Goal: Communication & Community: Answer question/provide support

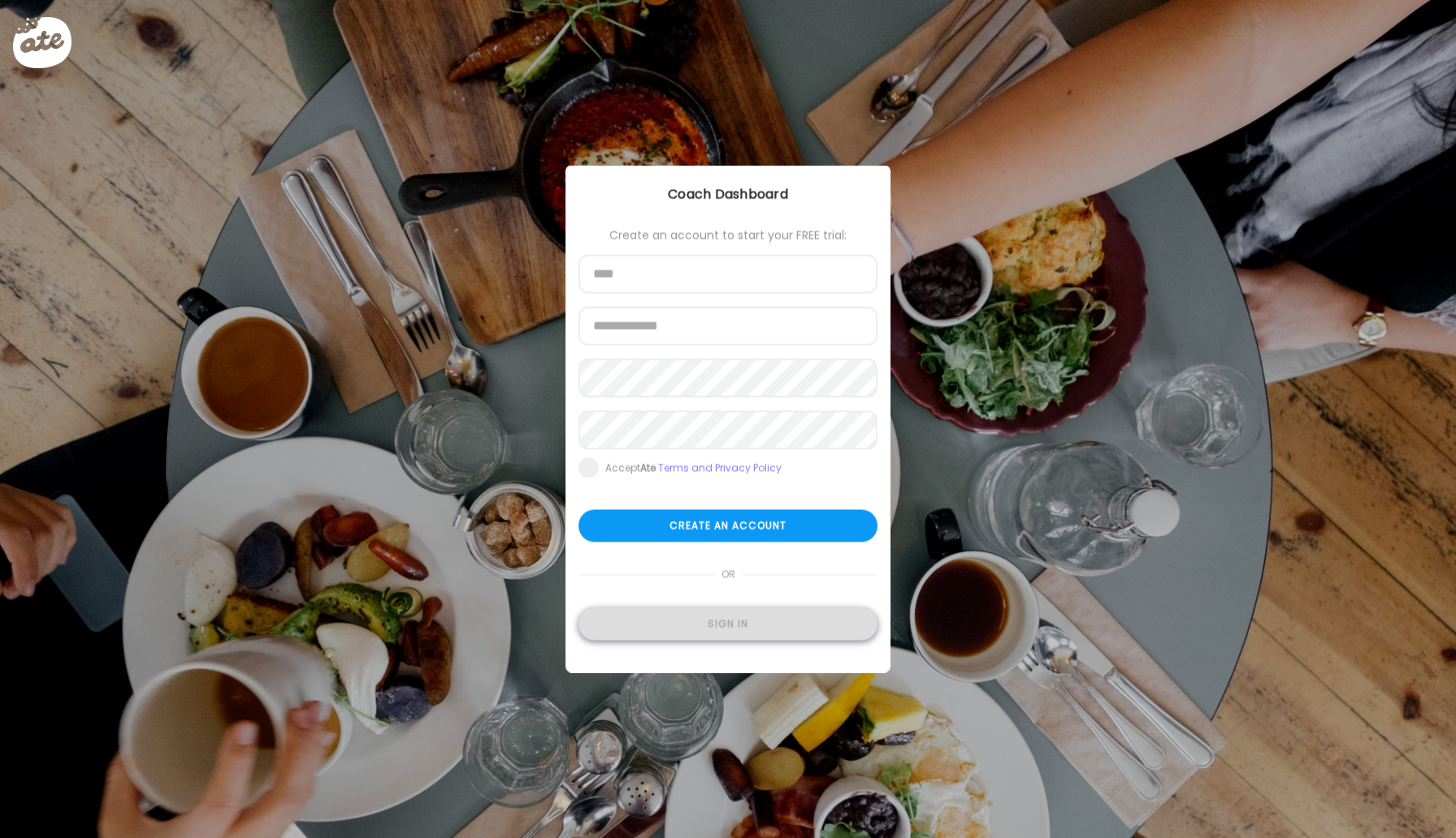
type input "**********"
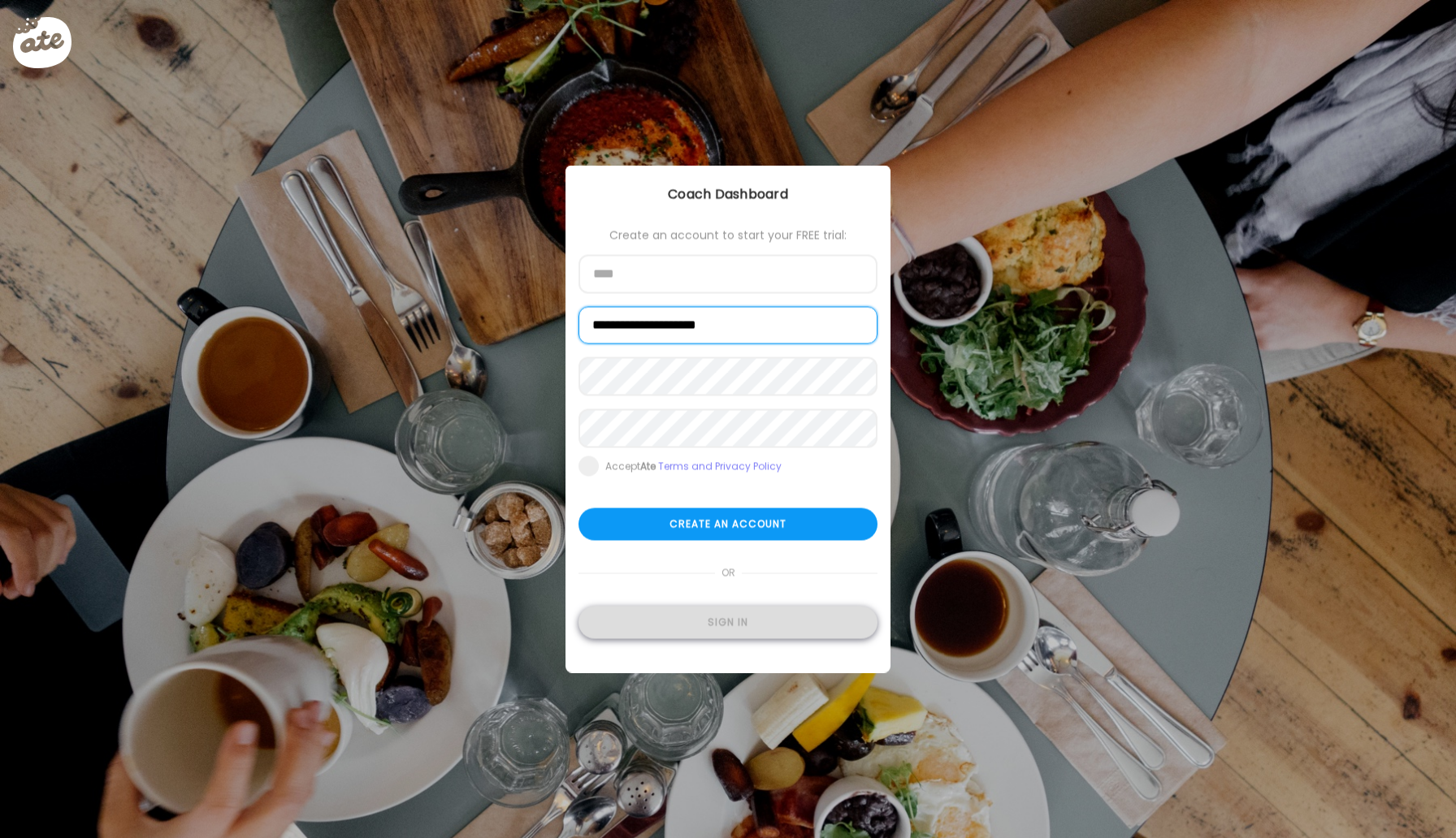
type input "**********"
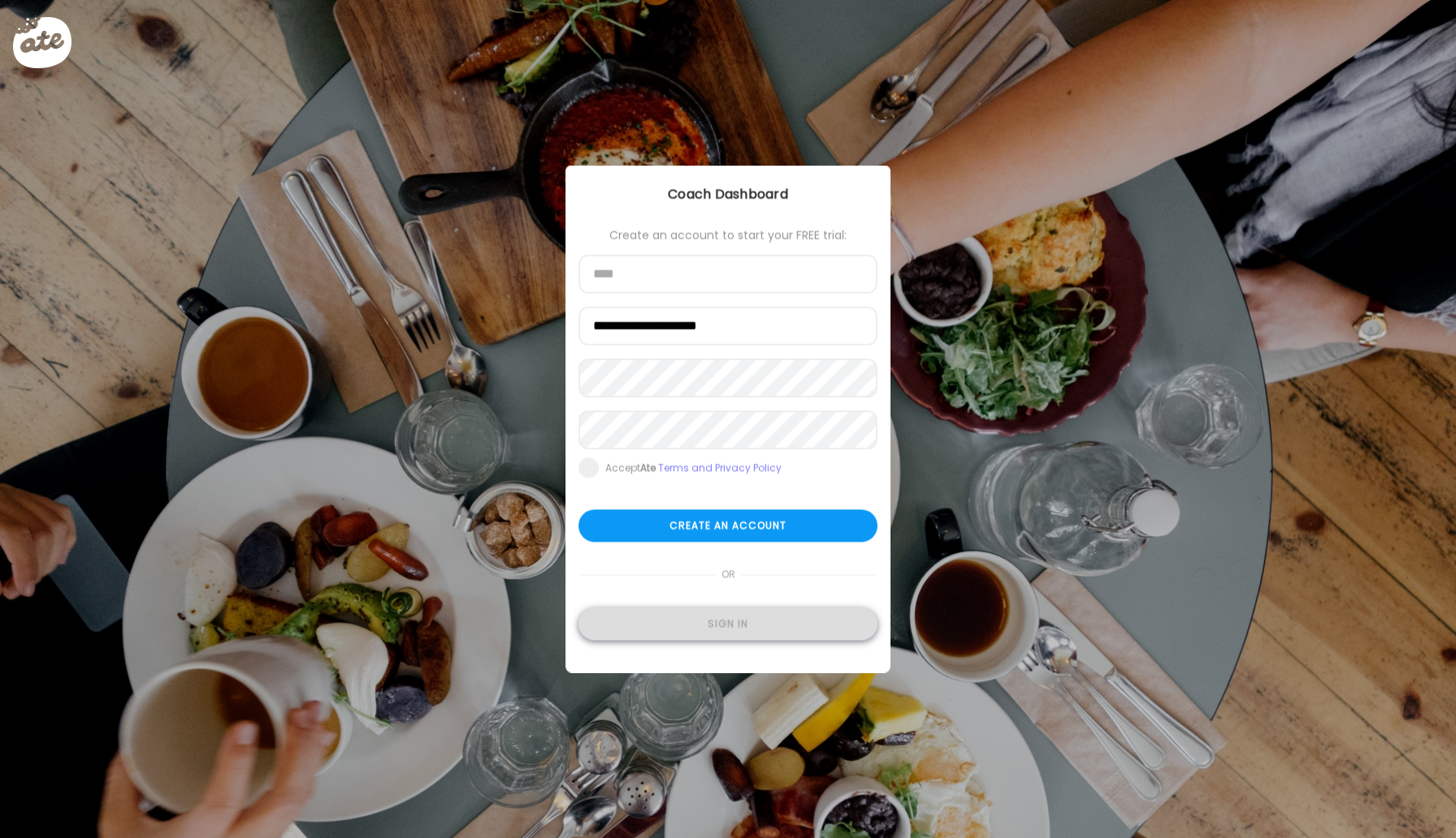
type input "**********"
click at [762, 639] on div "Sign in" at bounding box center [728, 625] width 299 height 32
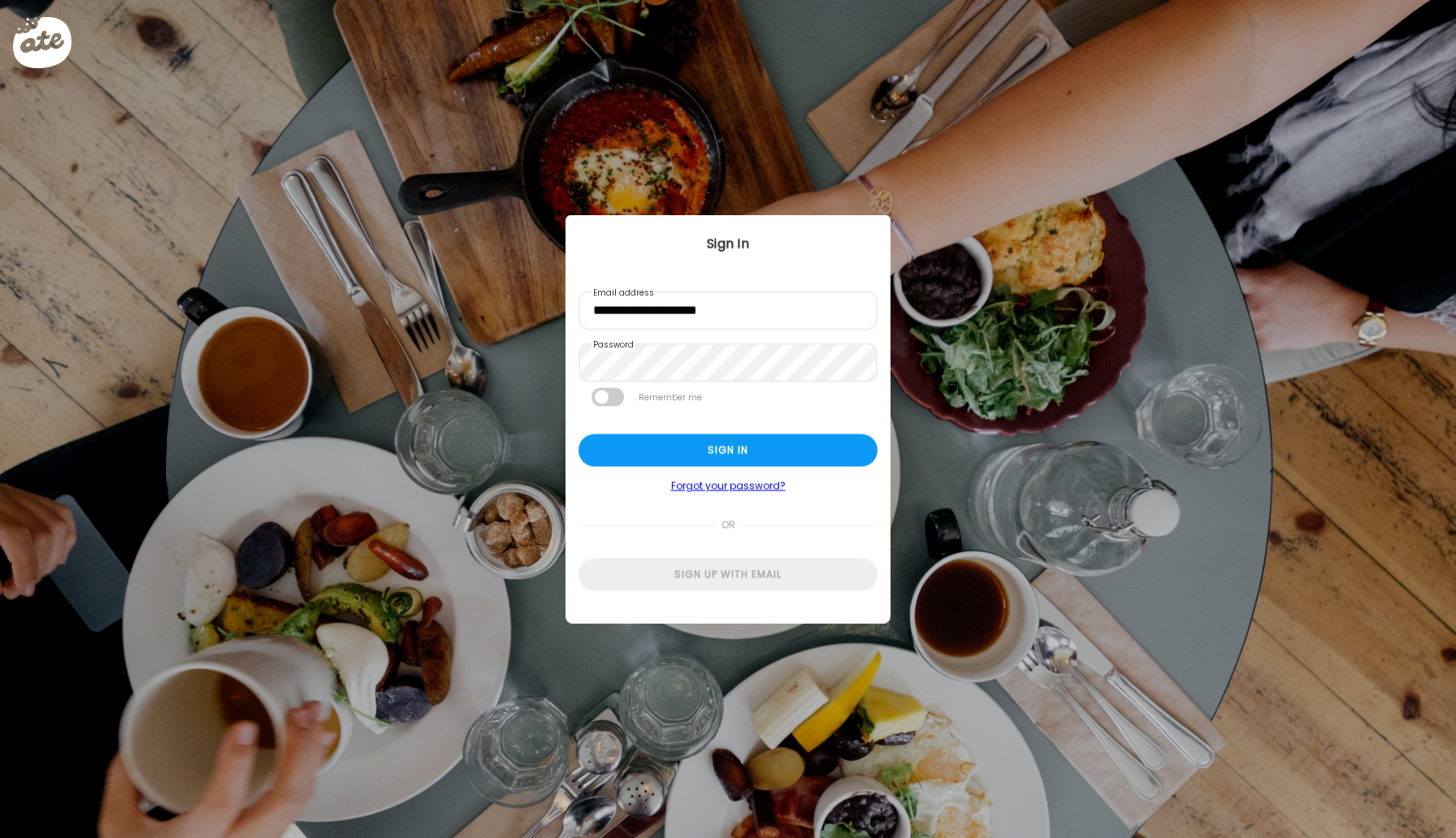
click at [605, 399] on span at bounding box center [608, 398] width 32 height 19
click at [671, 449] on div "Sign in" at bounding box center [728, 450] width 299 height 32
type input "*****"
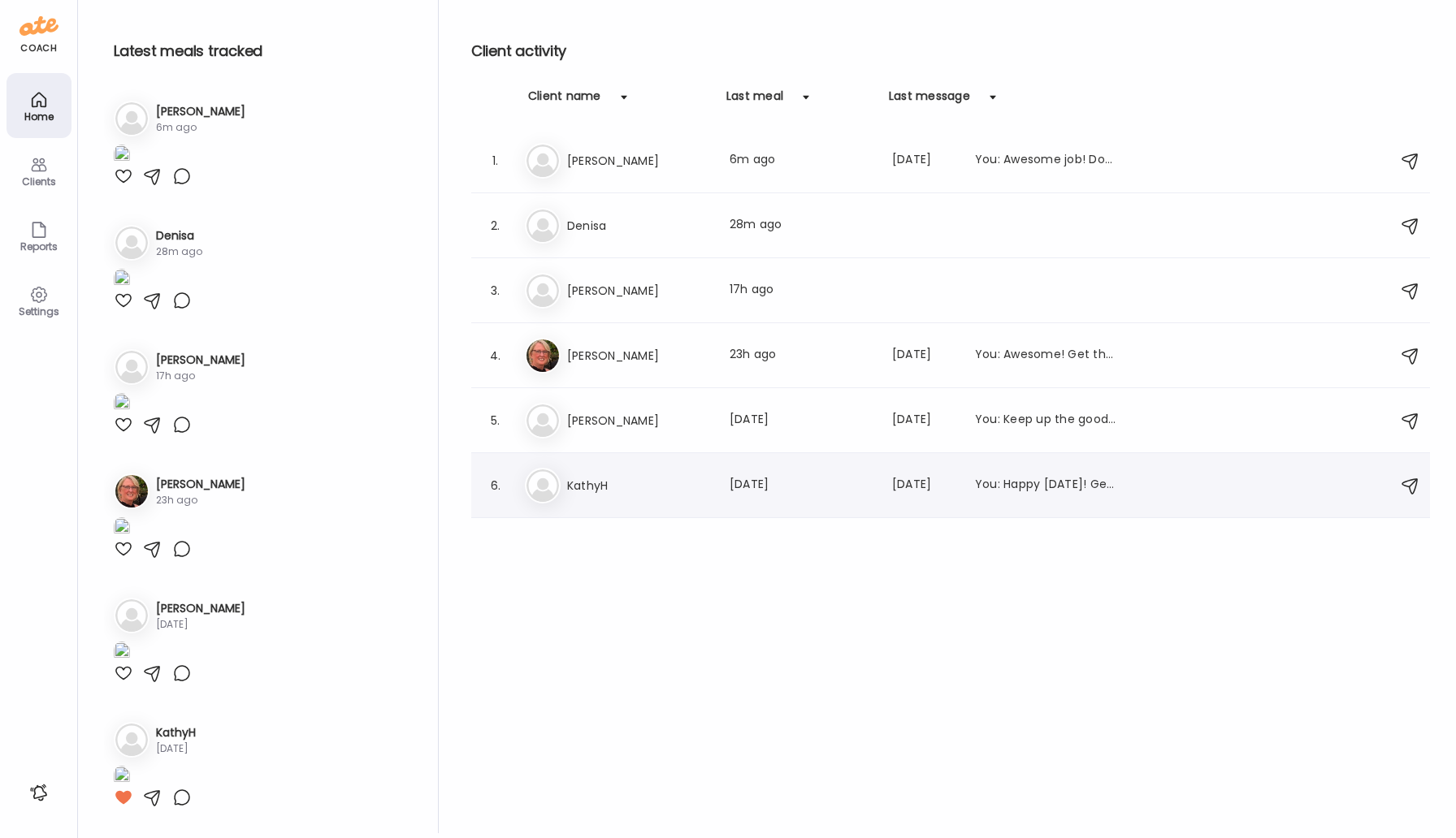
click at [603, 476] on h3 "KathyH" at bounding box center [638, 485] width 143 height 20
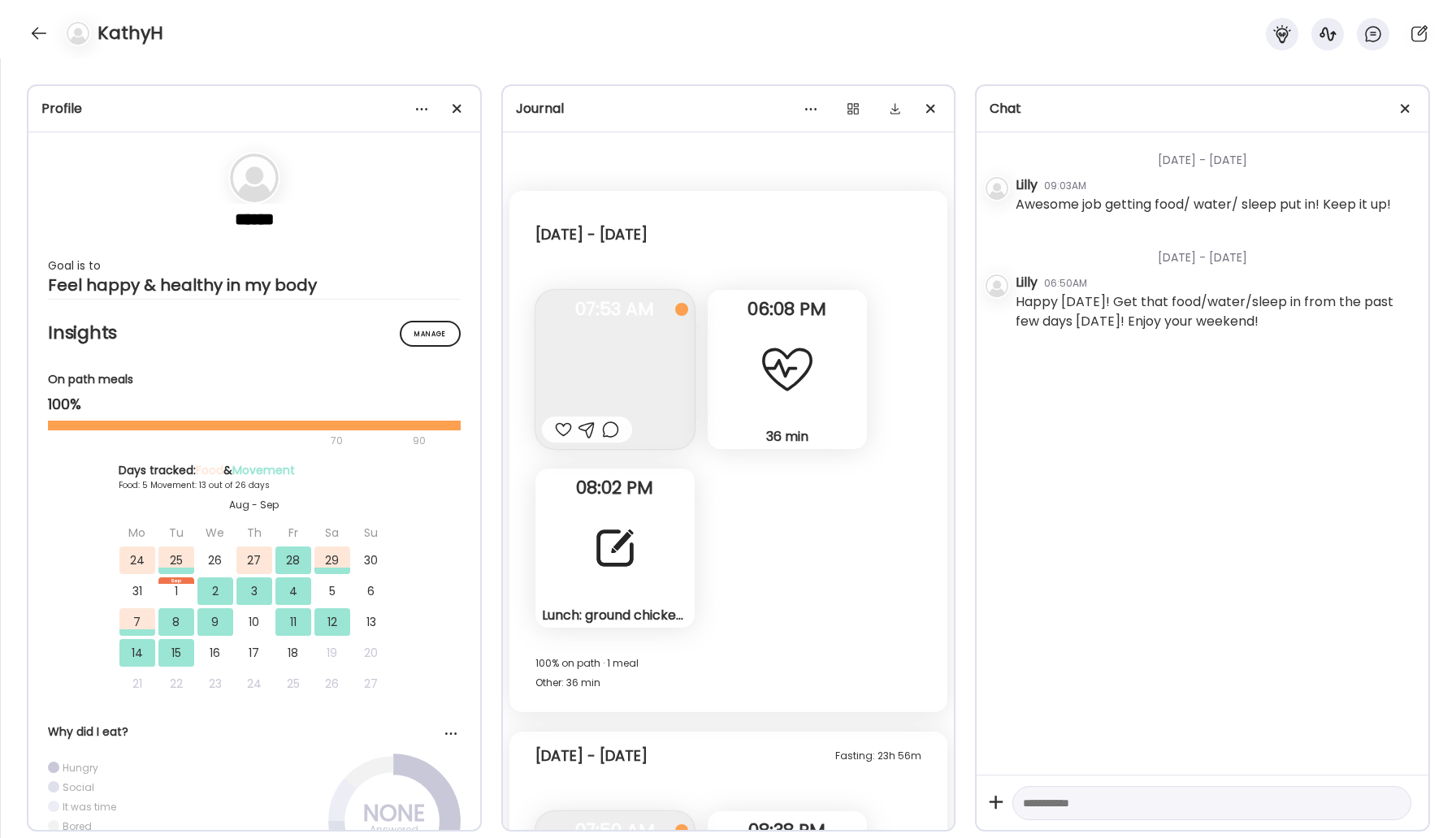
scroll to position [10265, 0]
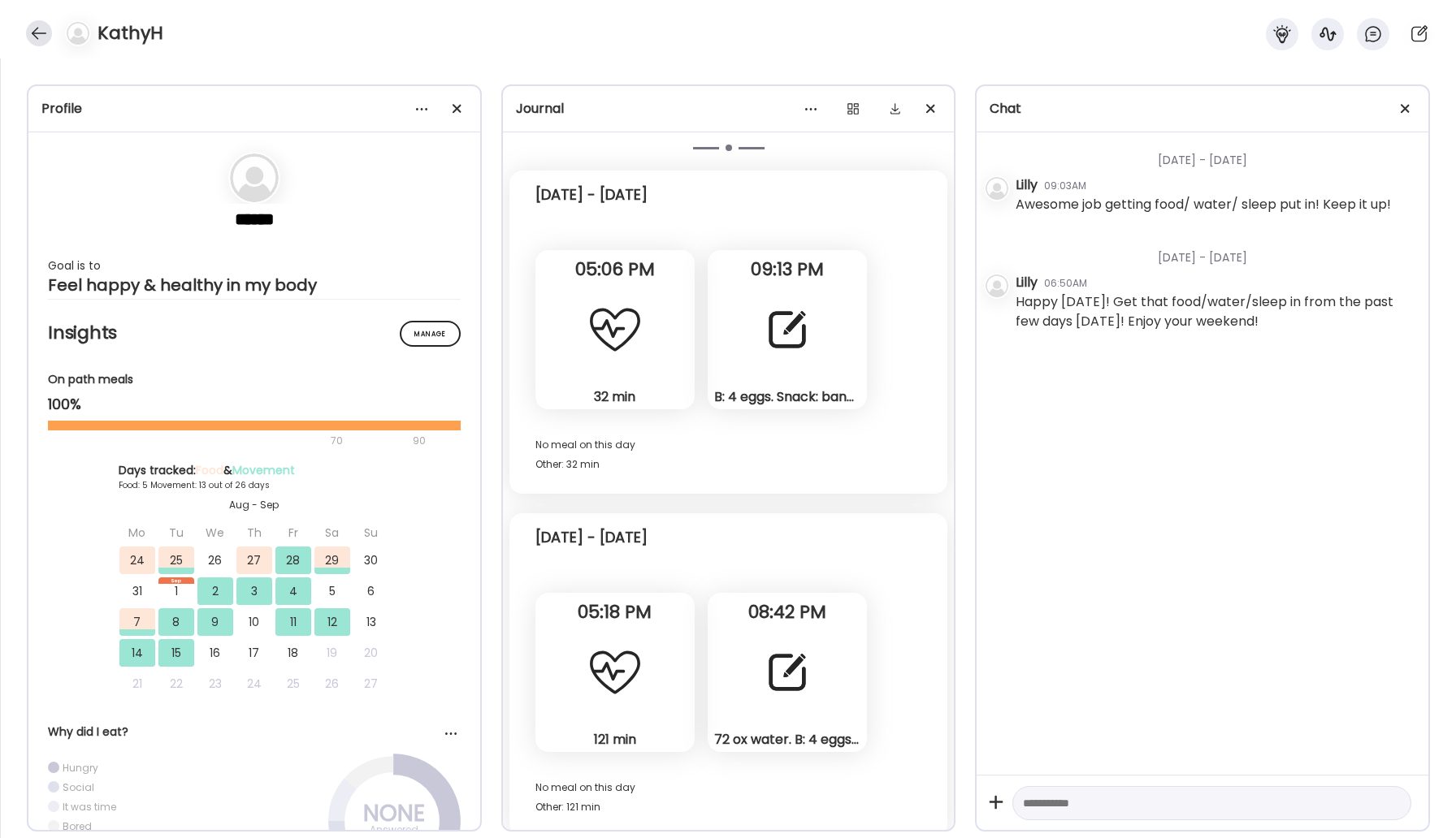
click at [41, 26] on div at bounding box center [39, 33] width 26 height 26
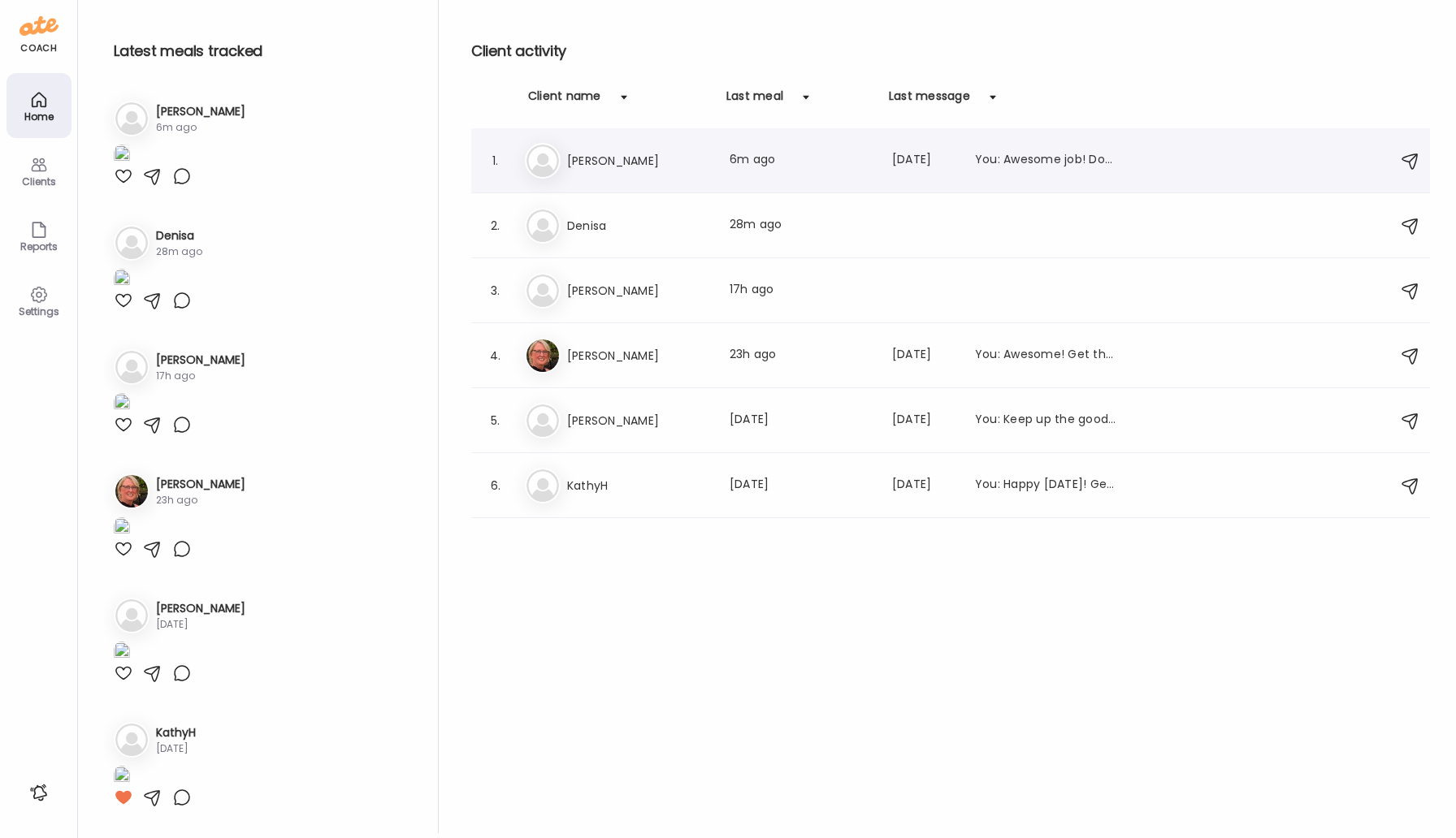
click at [627, 168] on h3 "[PERSON_NAME]" at bounding box center [638, 161] width 143 height 20
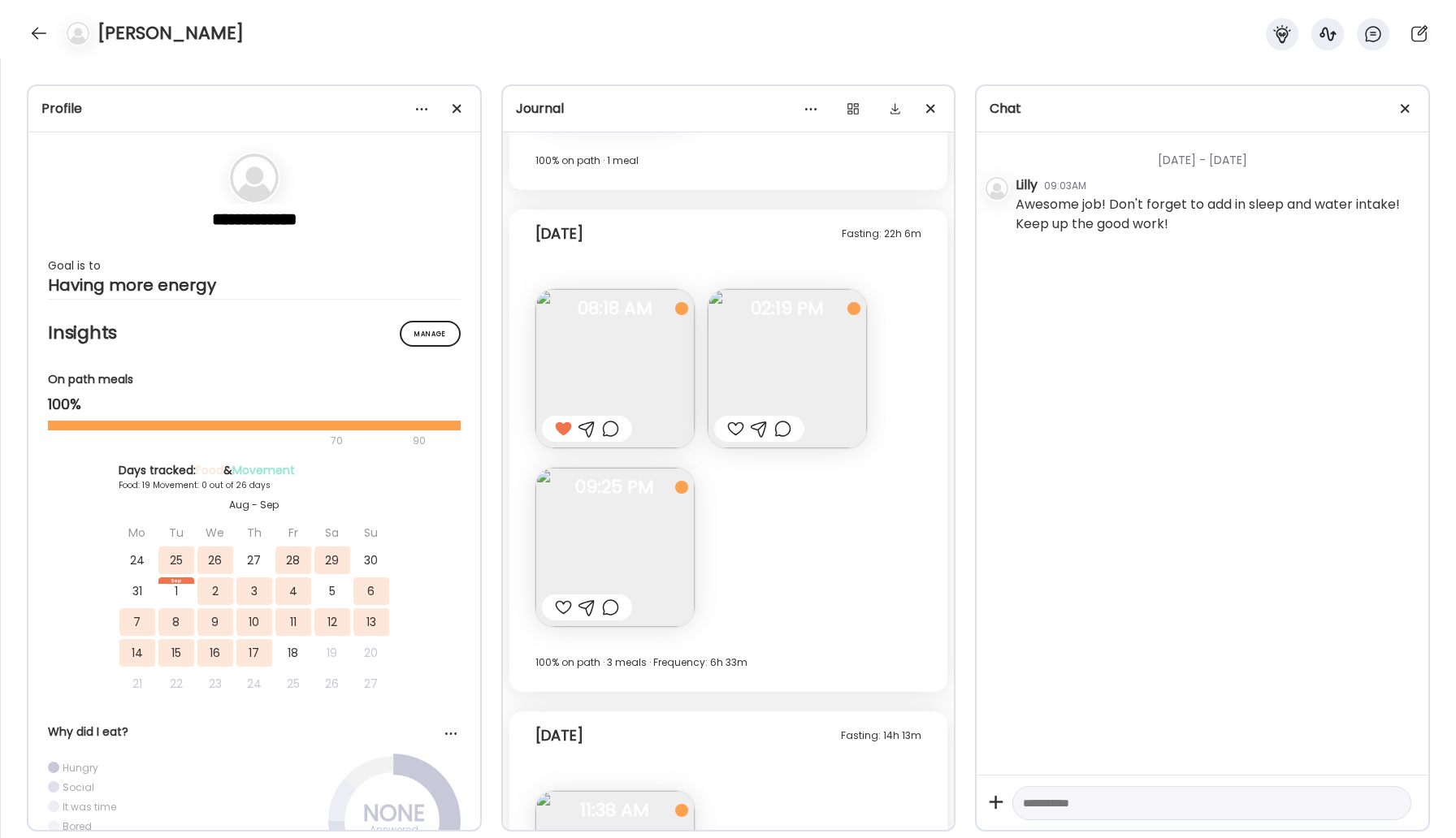
scroll to position [9314, 0]
click at [820, 343] on img at bounding box center [787, 364] width 159 height 159
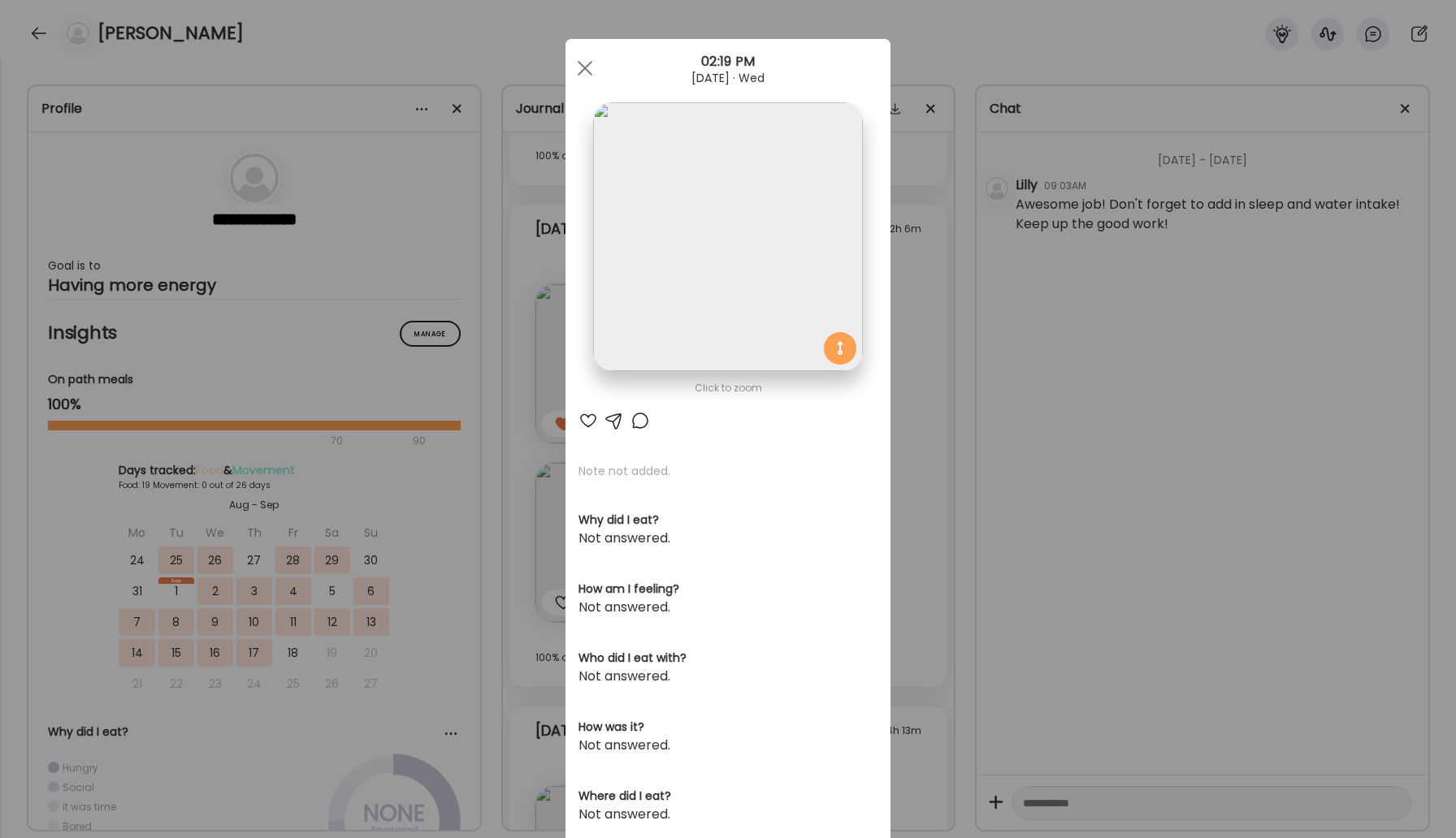
click at [588, 415] on div at bounding box center [588, 421] width 20 height 20
click at [587, 62] on div at bounding box center [585, 68] width 32 height 32
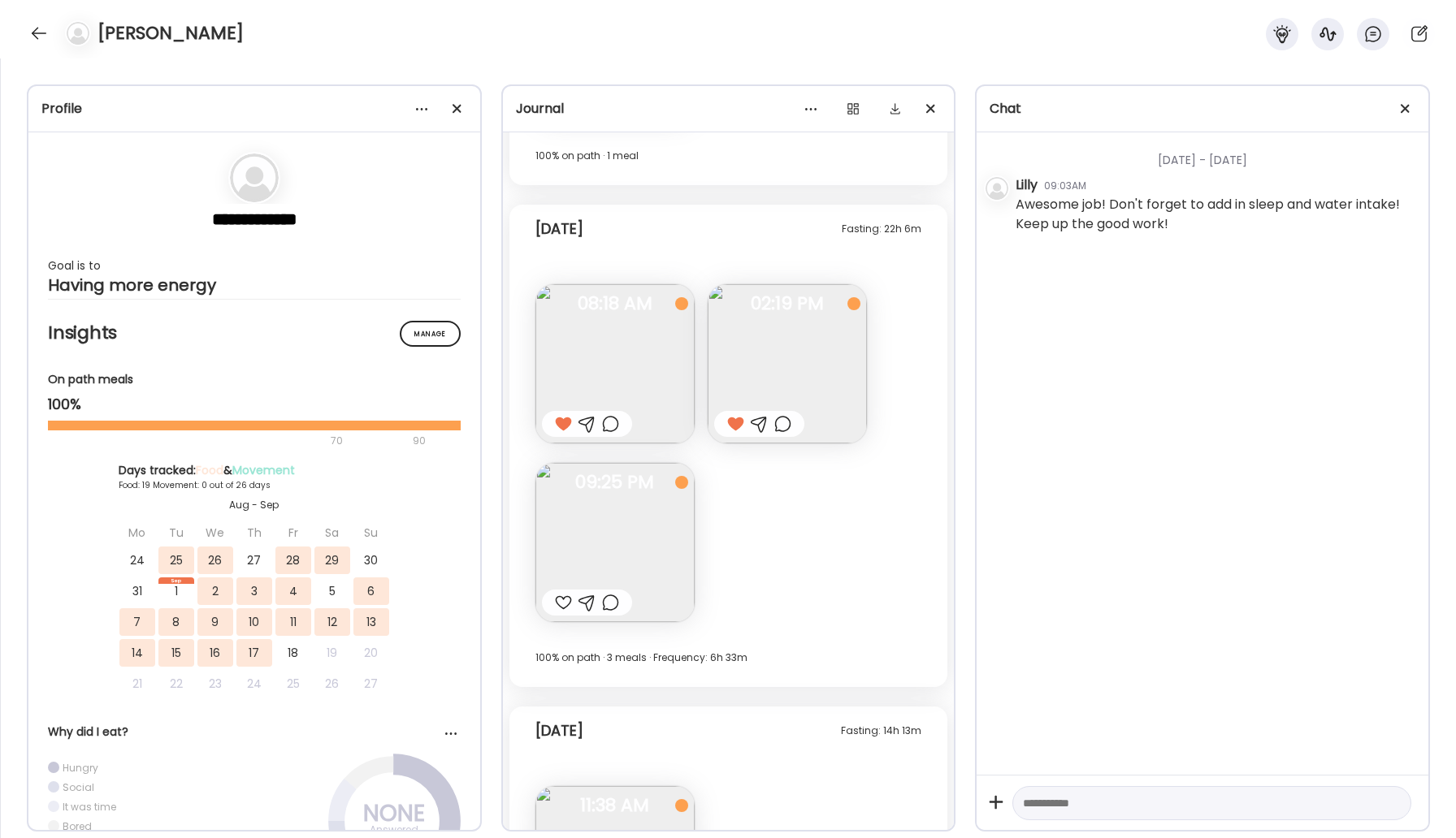
click at [635, 526] on img at bounding box center [615, 542] width 159 height 159
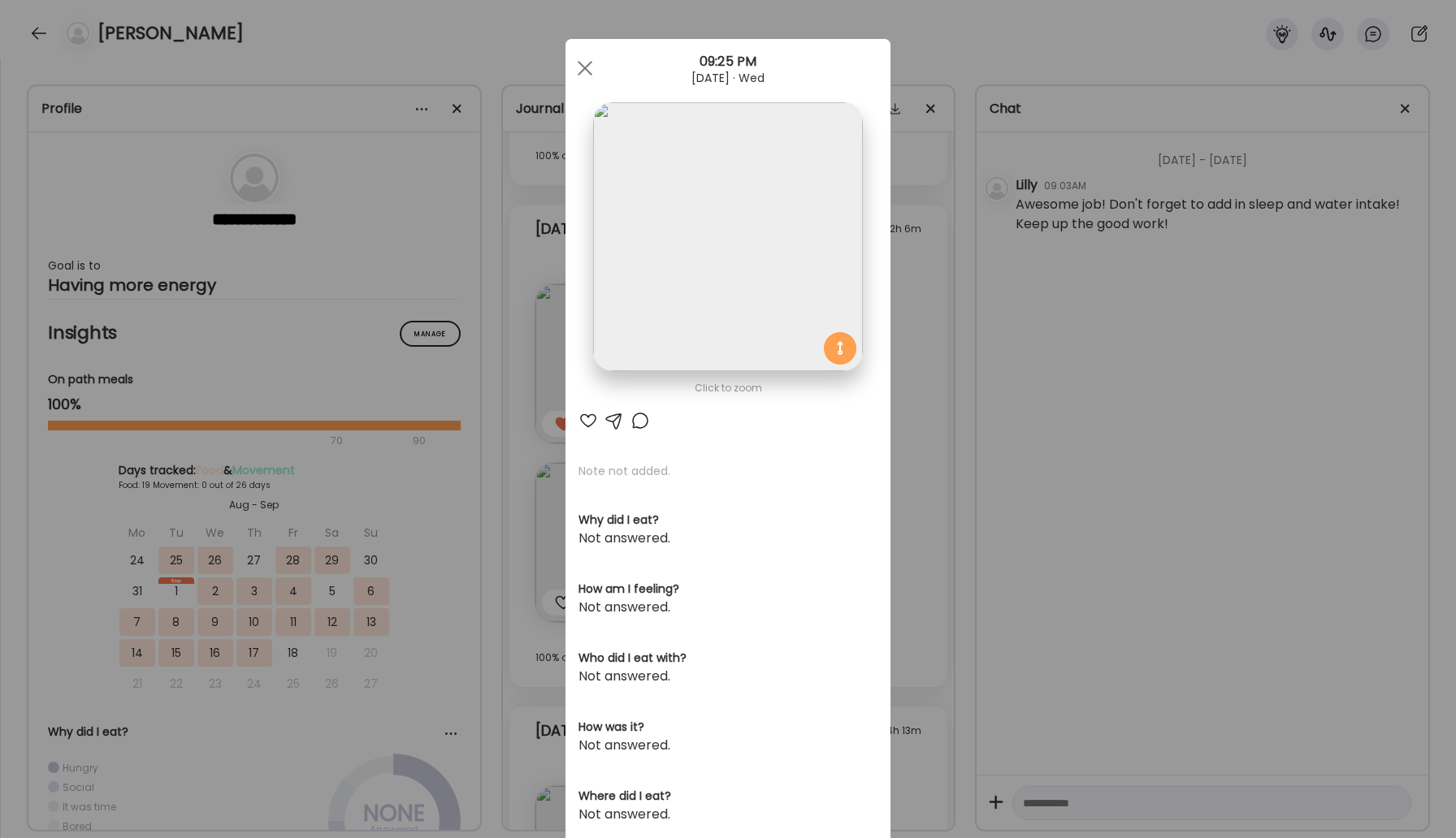
click at [585, 422] on div at bounding box center [588, 421] width 20 height 20
click at [587, 65] on span at bounding box center [585, 68] width 14 height 14
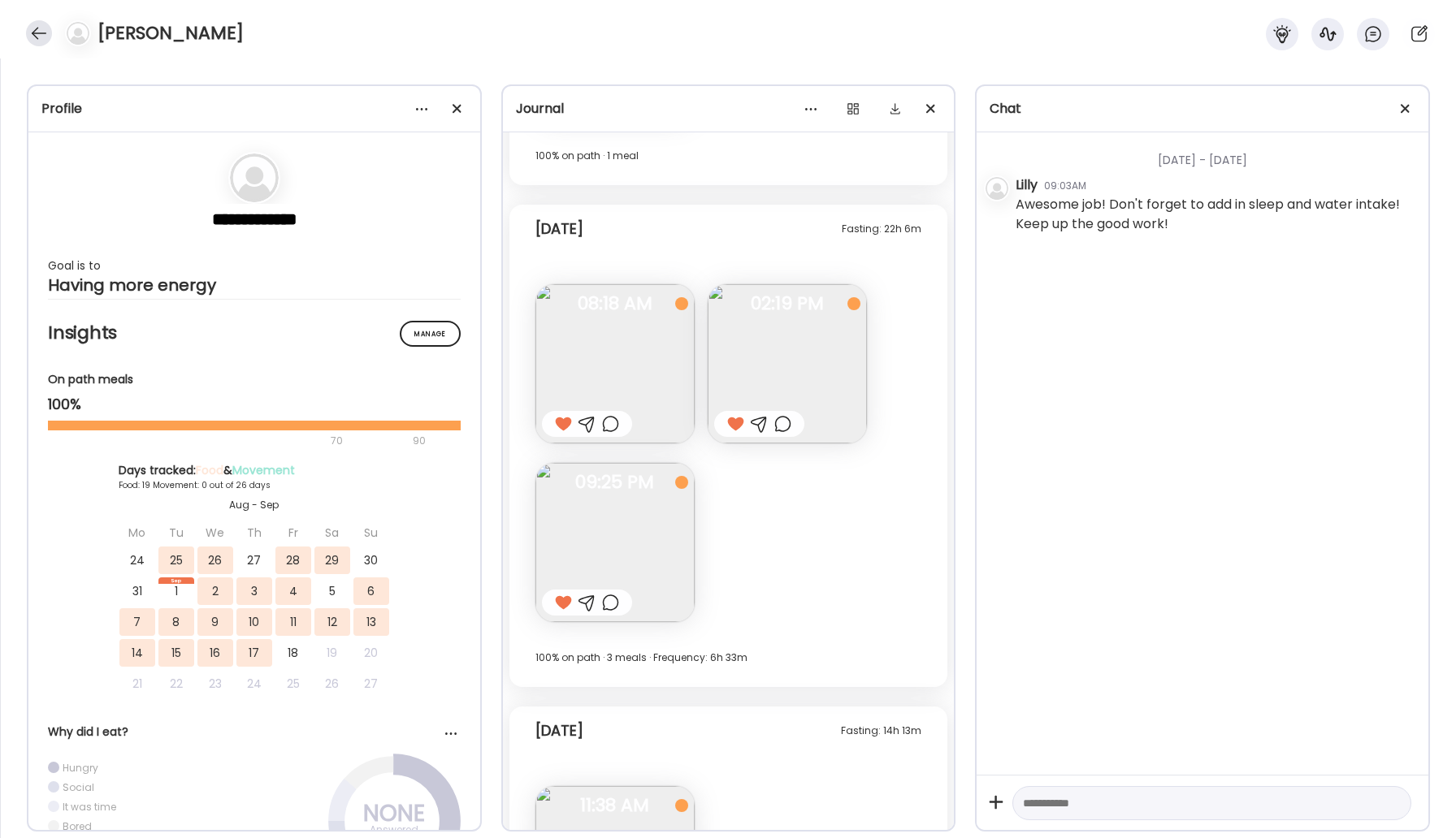
click at [45, 32] on div at bounding box center [39, 33] width 26 height 26
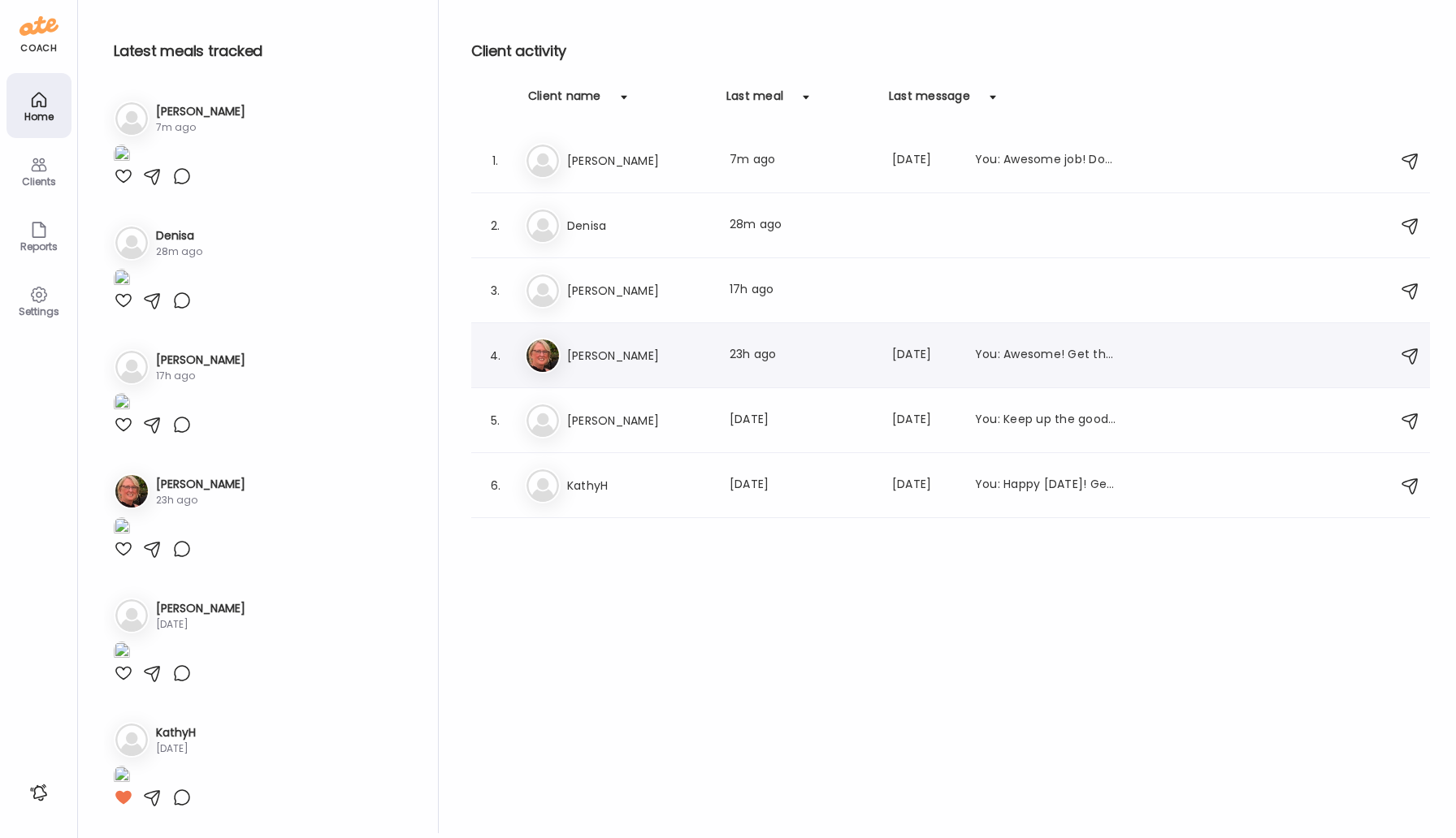
click at [607, 358] on h3 "[PERSON_NAME]" at bounding box center [638, 355] width 143 height 20
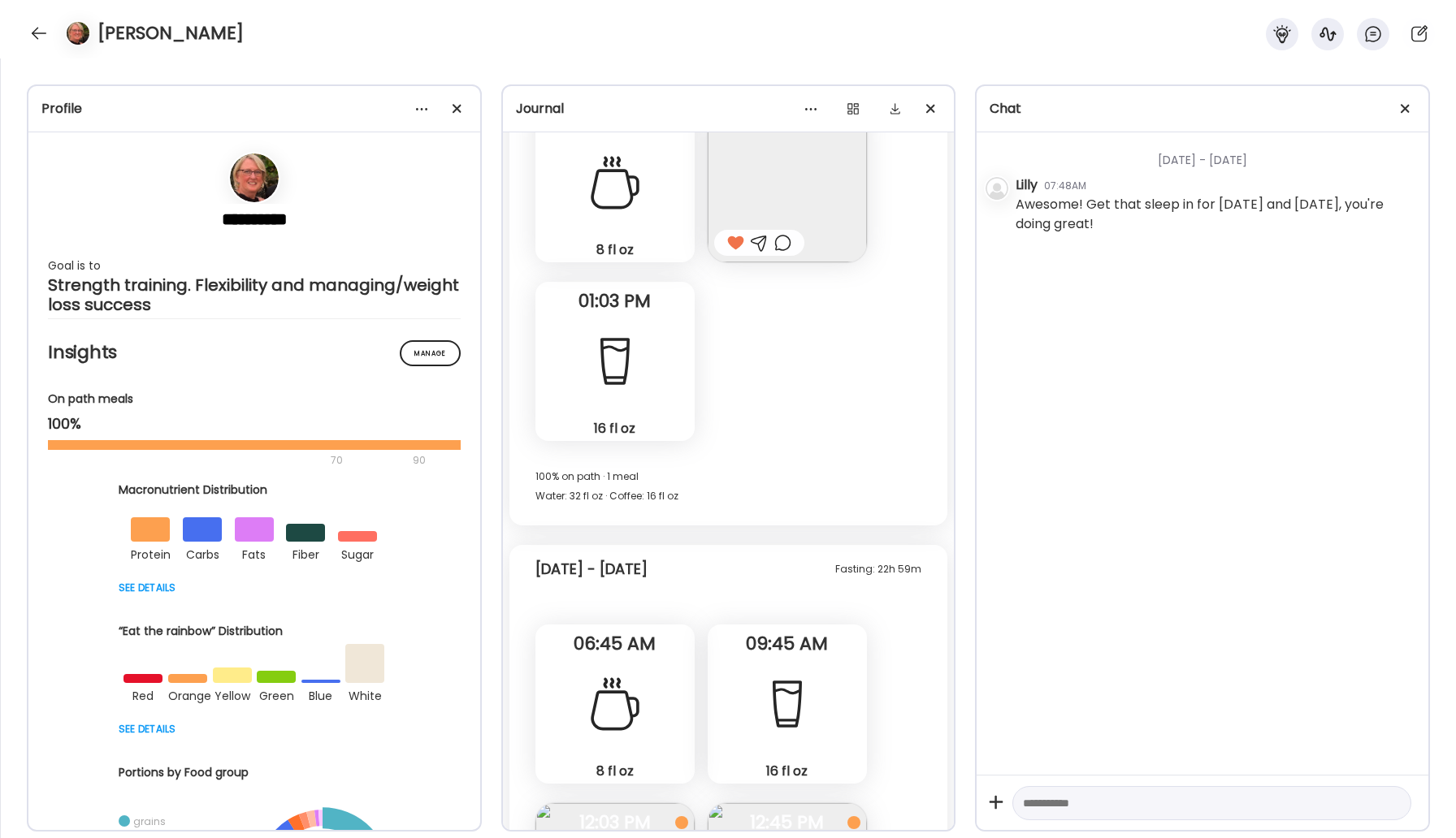
scroll to position [15484, 0]
click at [38, 28] on div at bounding box center [39, 33] width 26 height 26
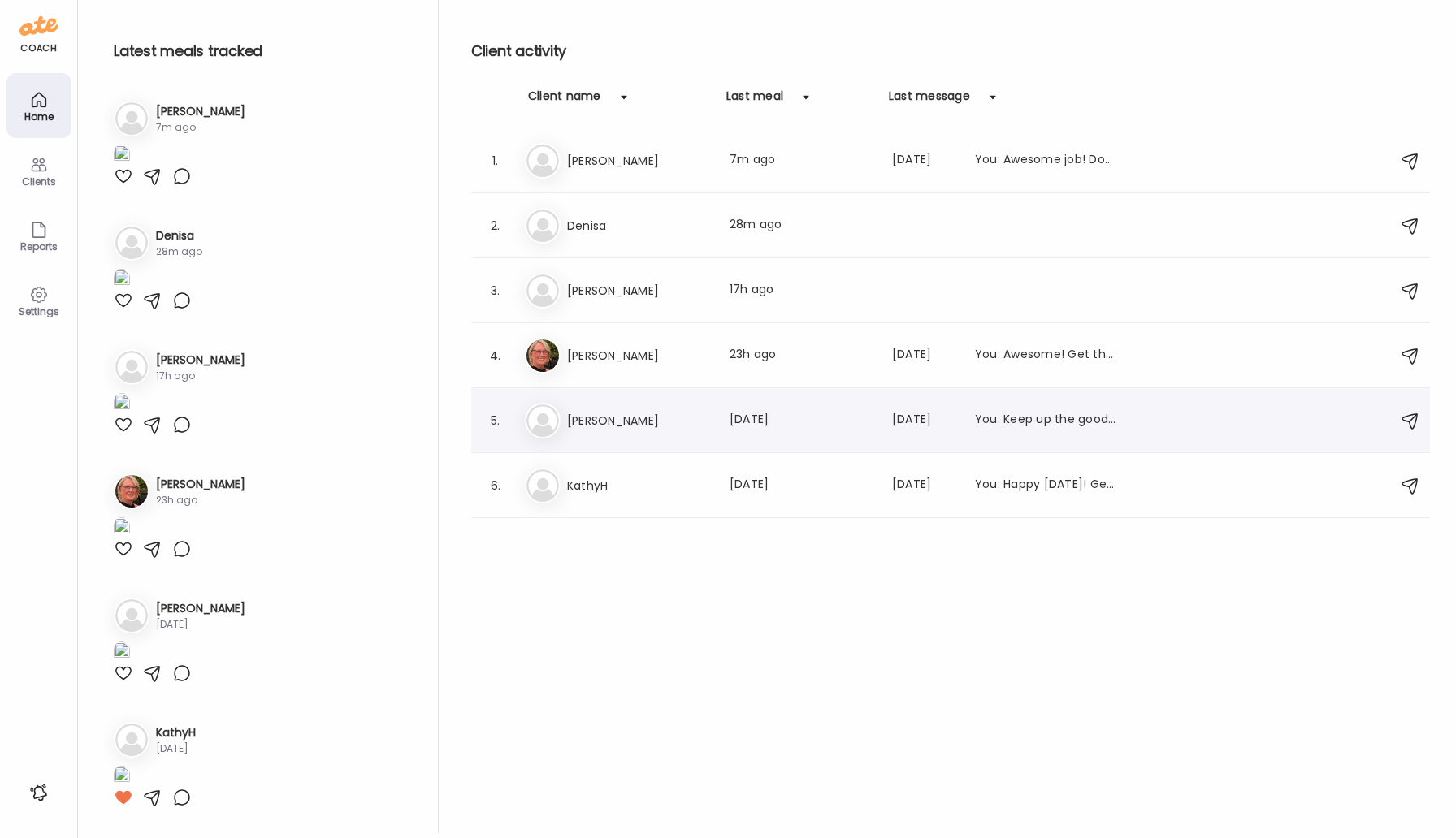
click at [635, 421] on h3 "[PERSON_NAME]" at bounding box center [638, 421] width 143 height 20
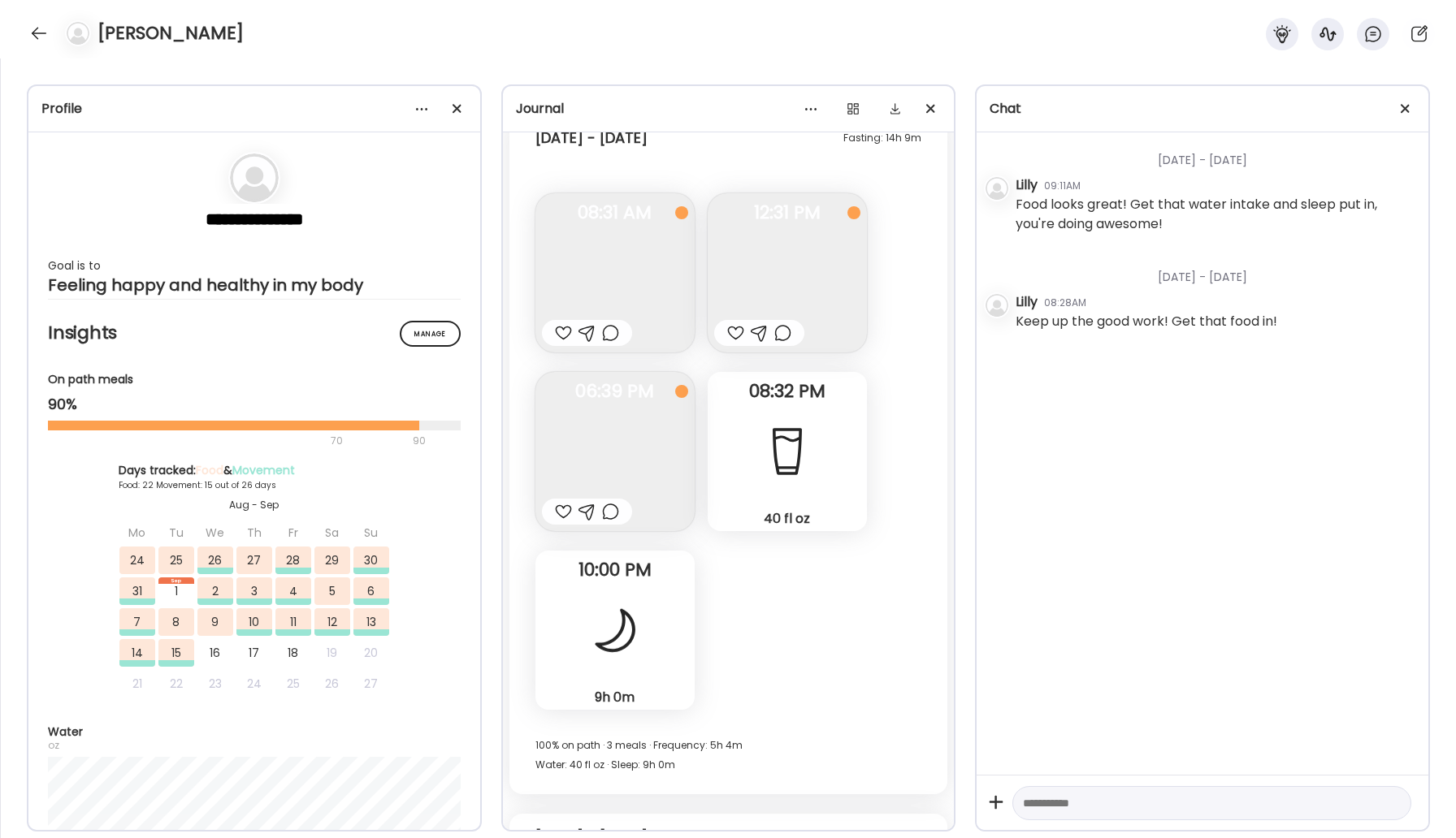
scroll to position [17265, 0]
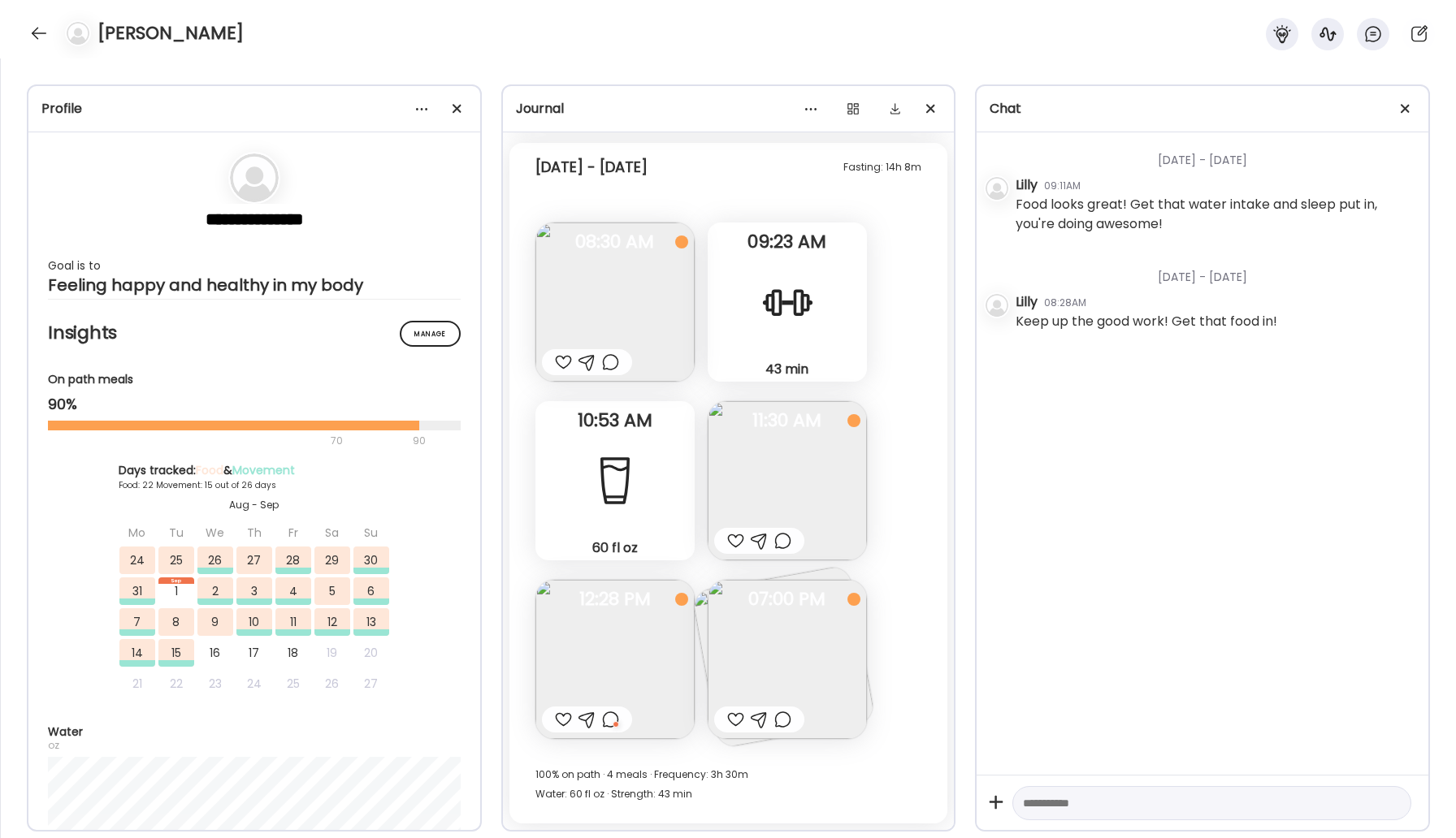
click at [29, 23] on div "[PERSON_NAME]" at bounding box center [728, 29] width 1456 height 59
click at [34, 37] on div at bounding box center [39, 33] width 26 height 26
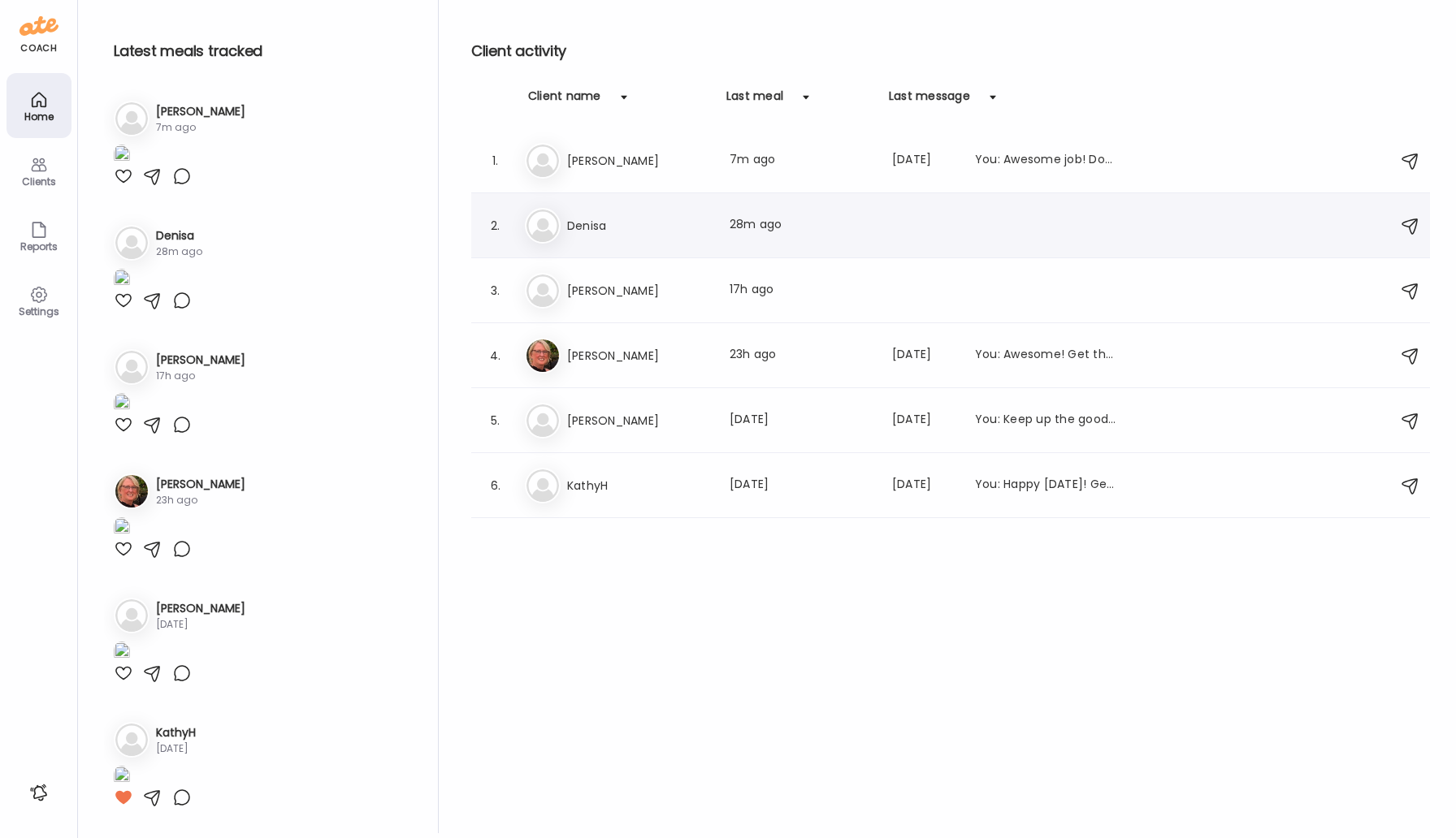
click at [592, 224] on h3 "Denisa" at bounding box center [638, 225] width 143 height 20
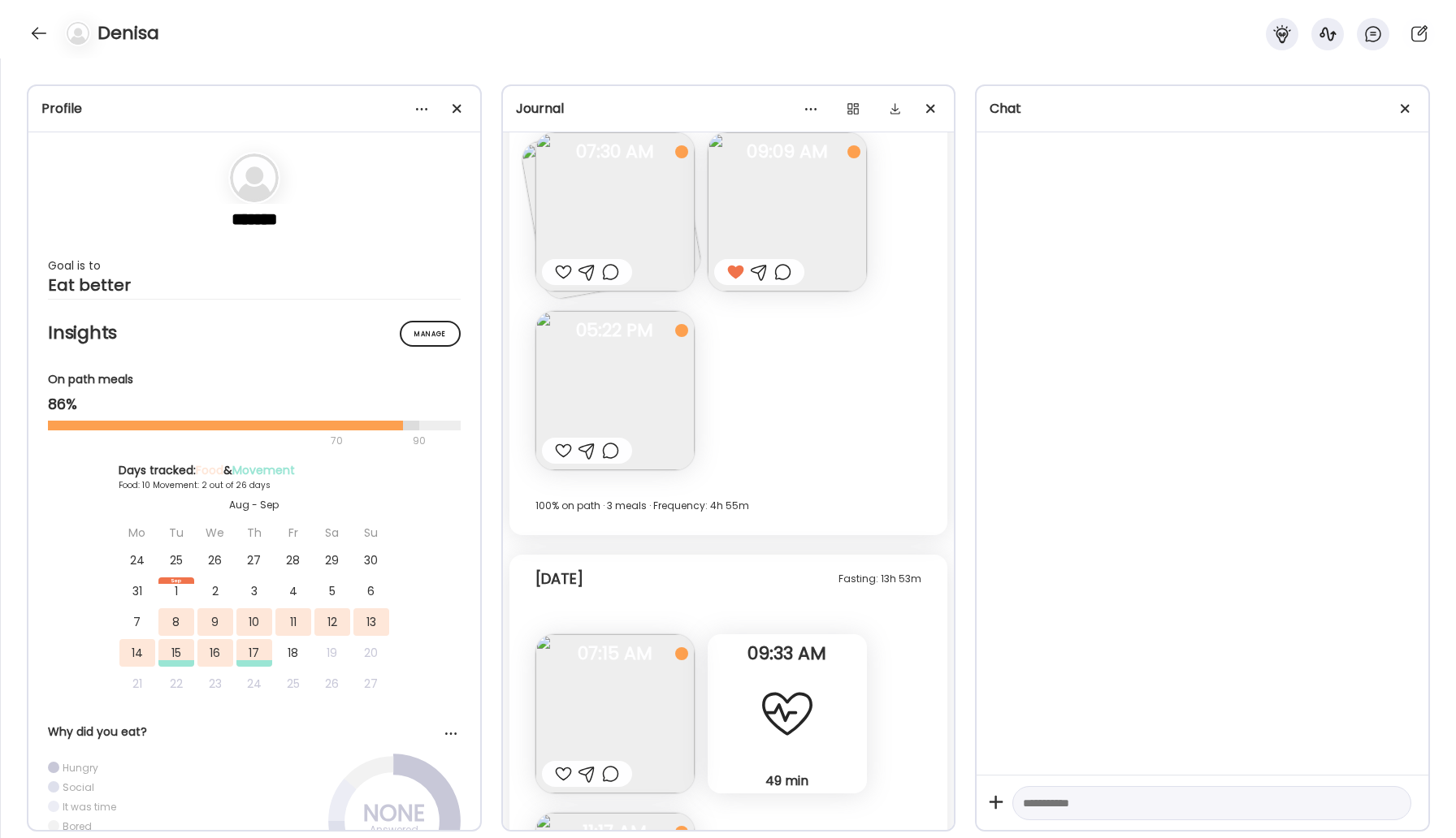
scroll to position [4165, 0]
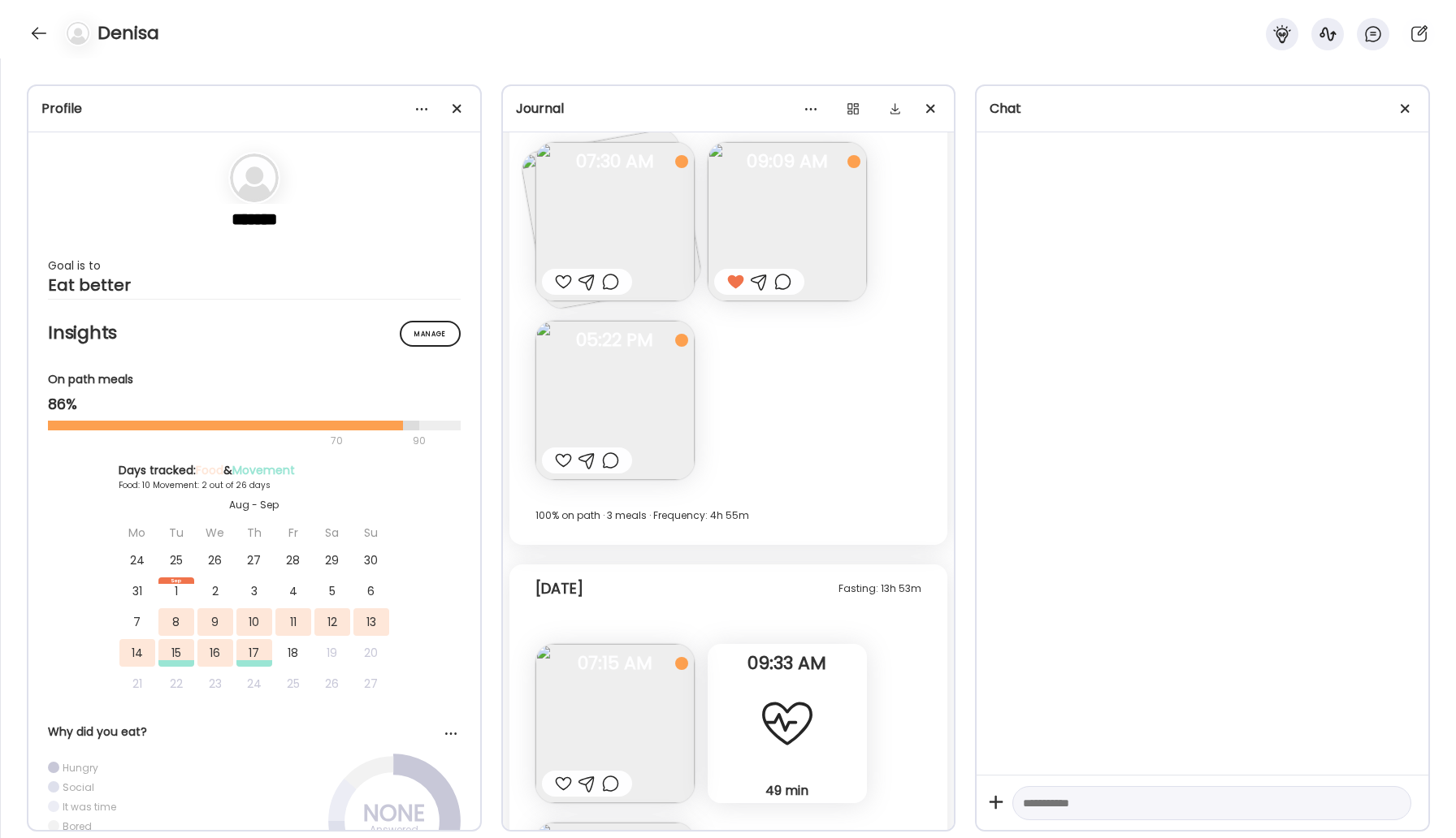
click at [652, 371] on img at bounding box center [615, 400] width 159 height 159
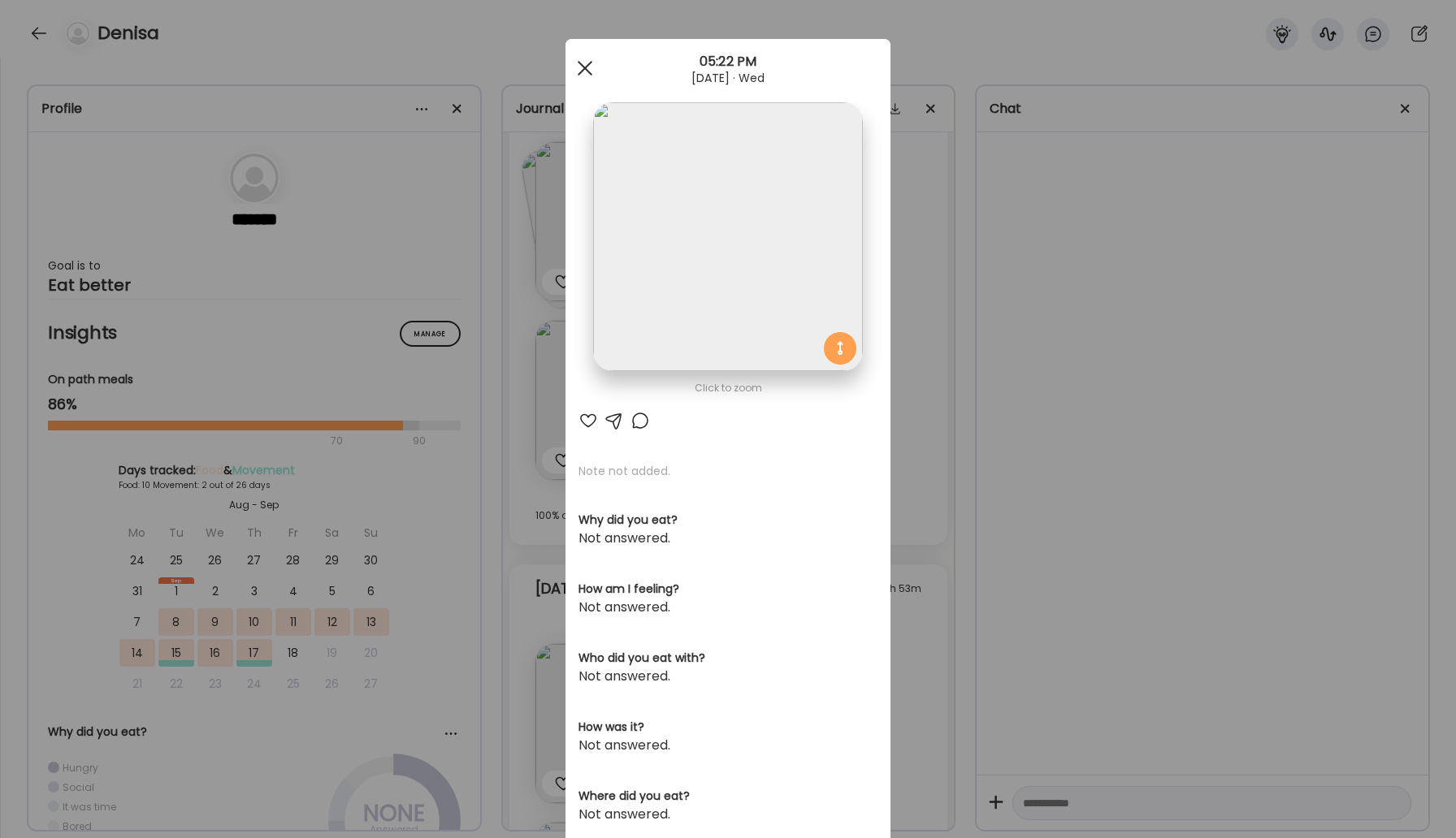
click at [592, 71] on div at bounding box center [585, 68] width 32 height 32
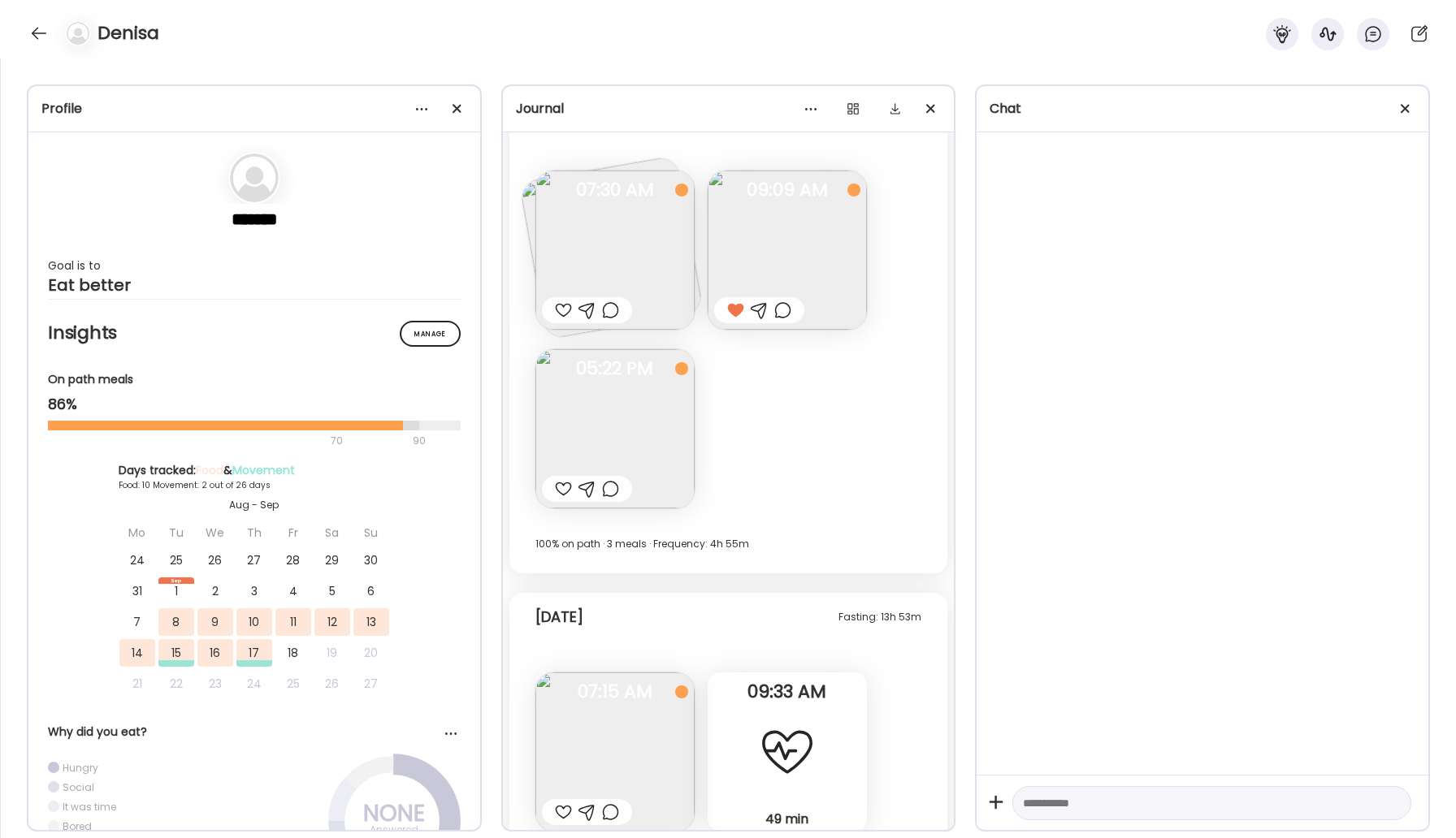
scroll to position [4137, 0]
click at [557, 488] on div at bounding box center [564, 487] width 17 height 20
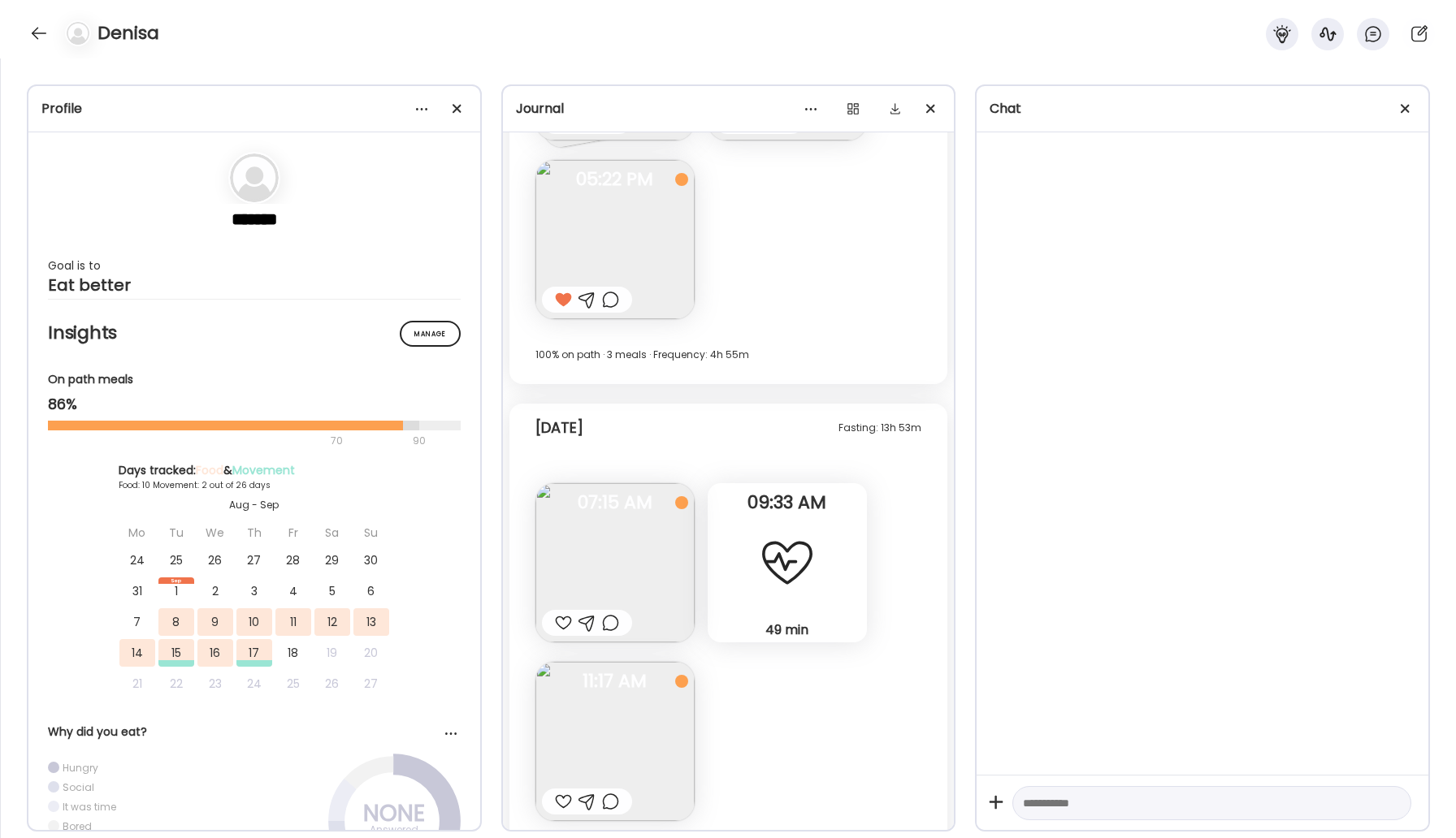
scroll to position [4329, 0]
click at [623, 614] on div at bounding box center [587, 620] width 90 height 26
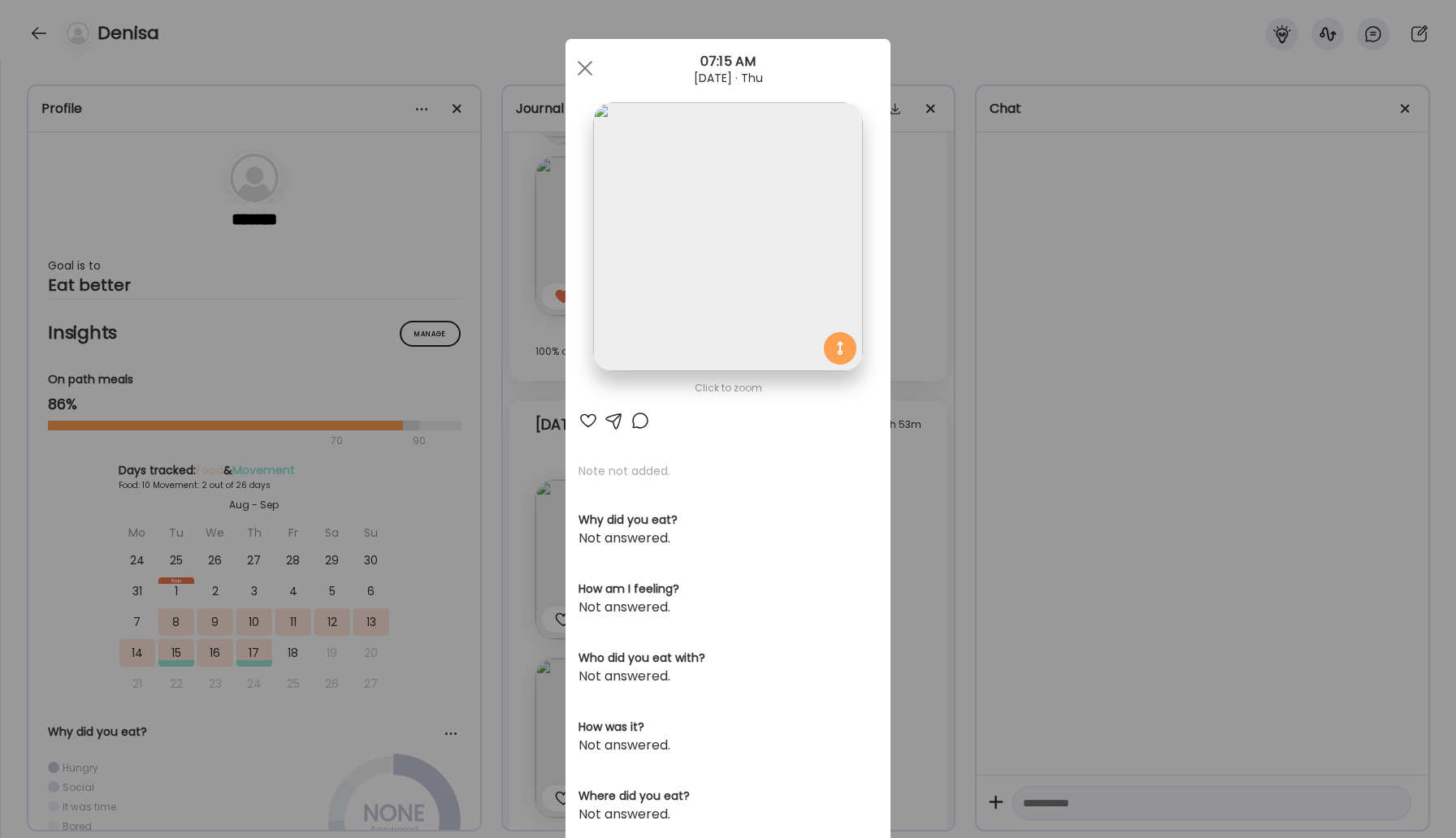
click at [590, 415] on div at bounding box center [588, 421] width 20 height 20
click at [585, 58] on div at bounding box center [585, 68] width 32 height 32
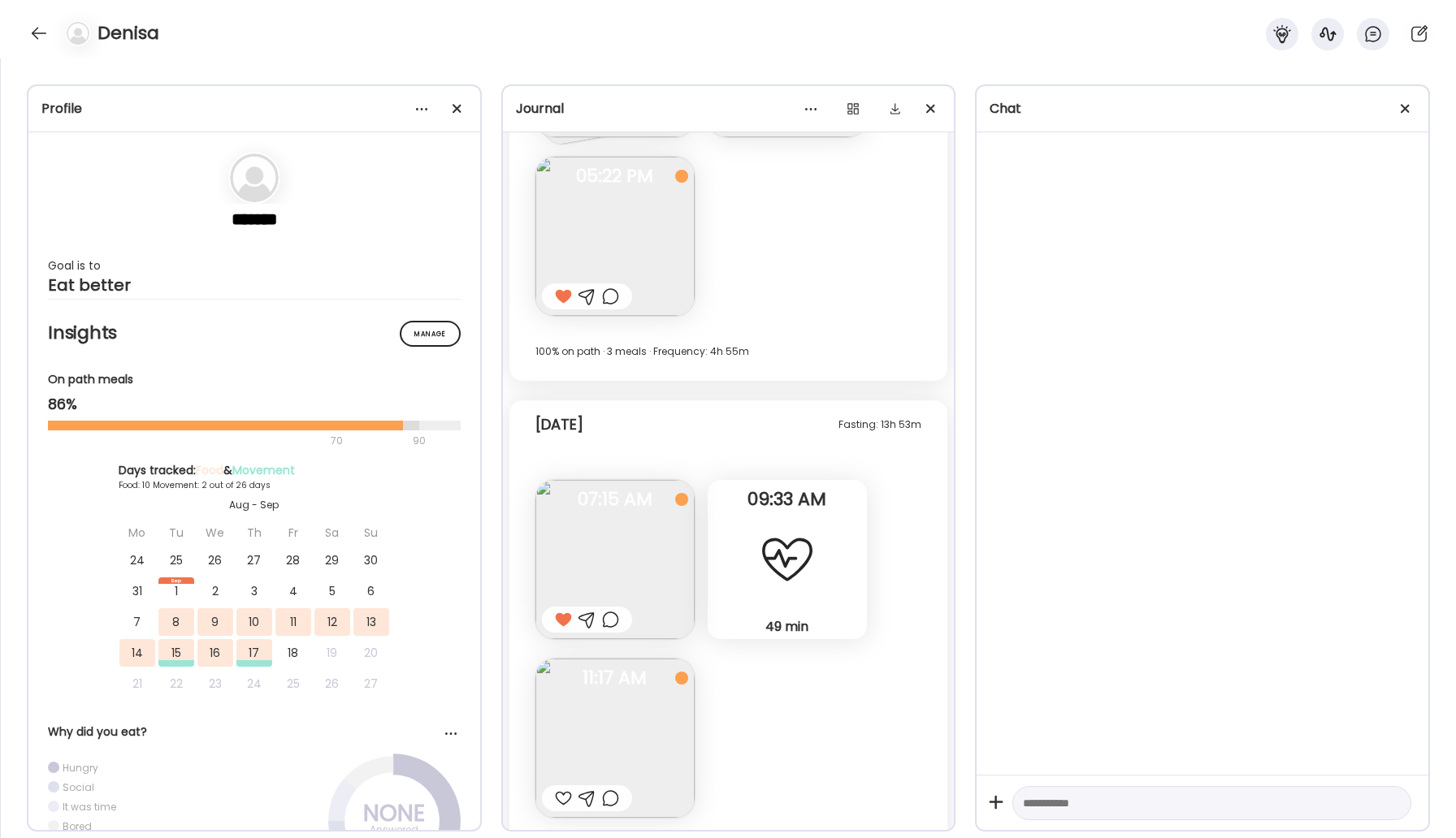
click at [589, 733] on img at bounding box center [615, 738] width 159 height 159
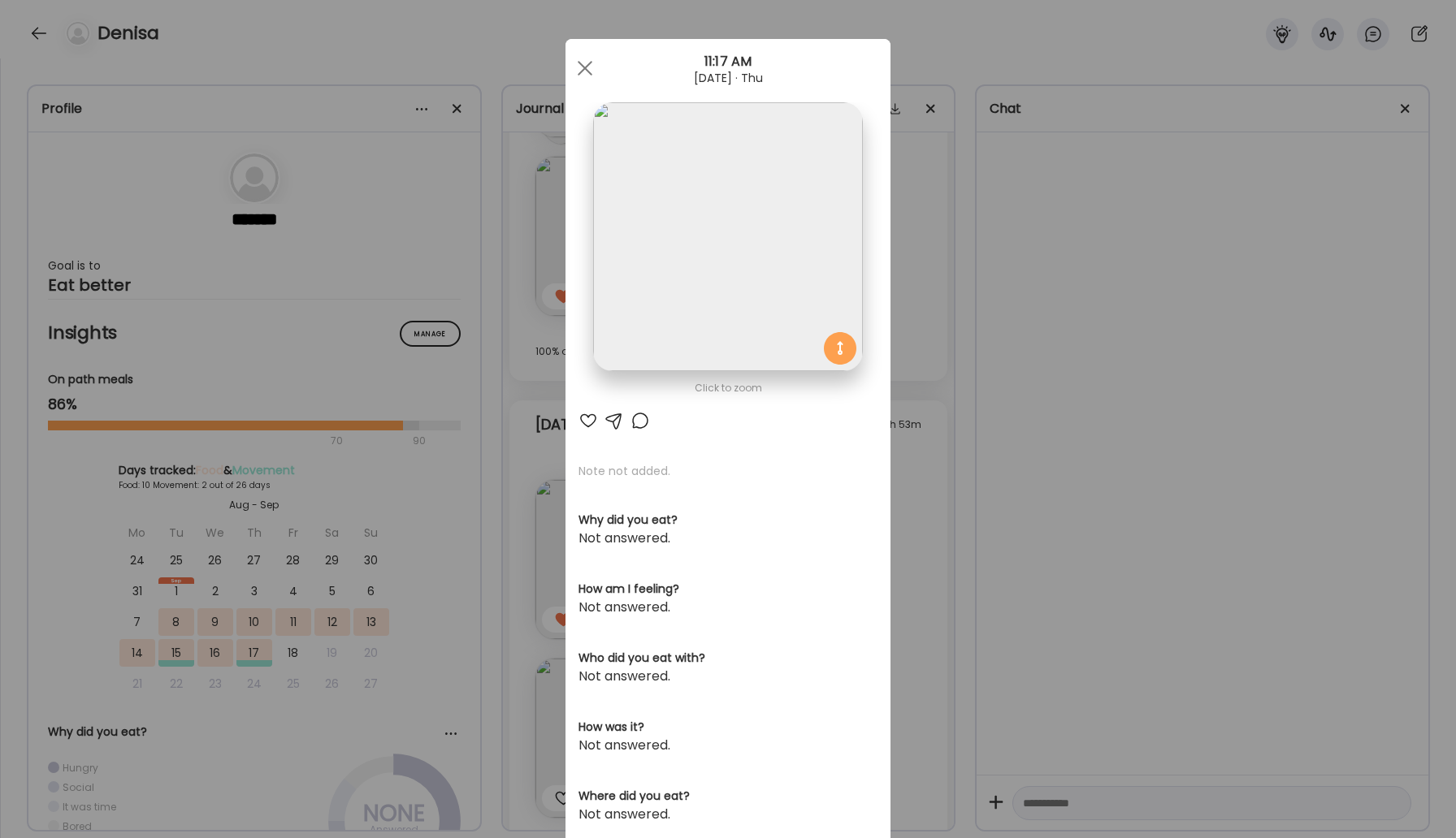
click at [594, 422] on div at bounding box center [588, 421] width 20 height 20
click at [643, 423] on div at bounding box center [640, 421] width 20 height 20
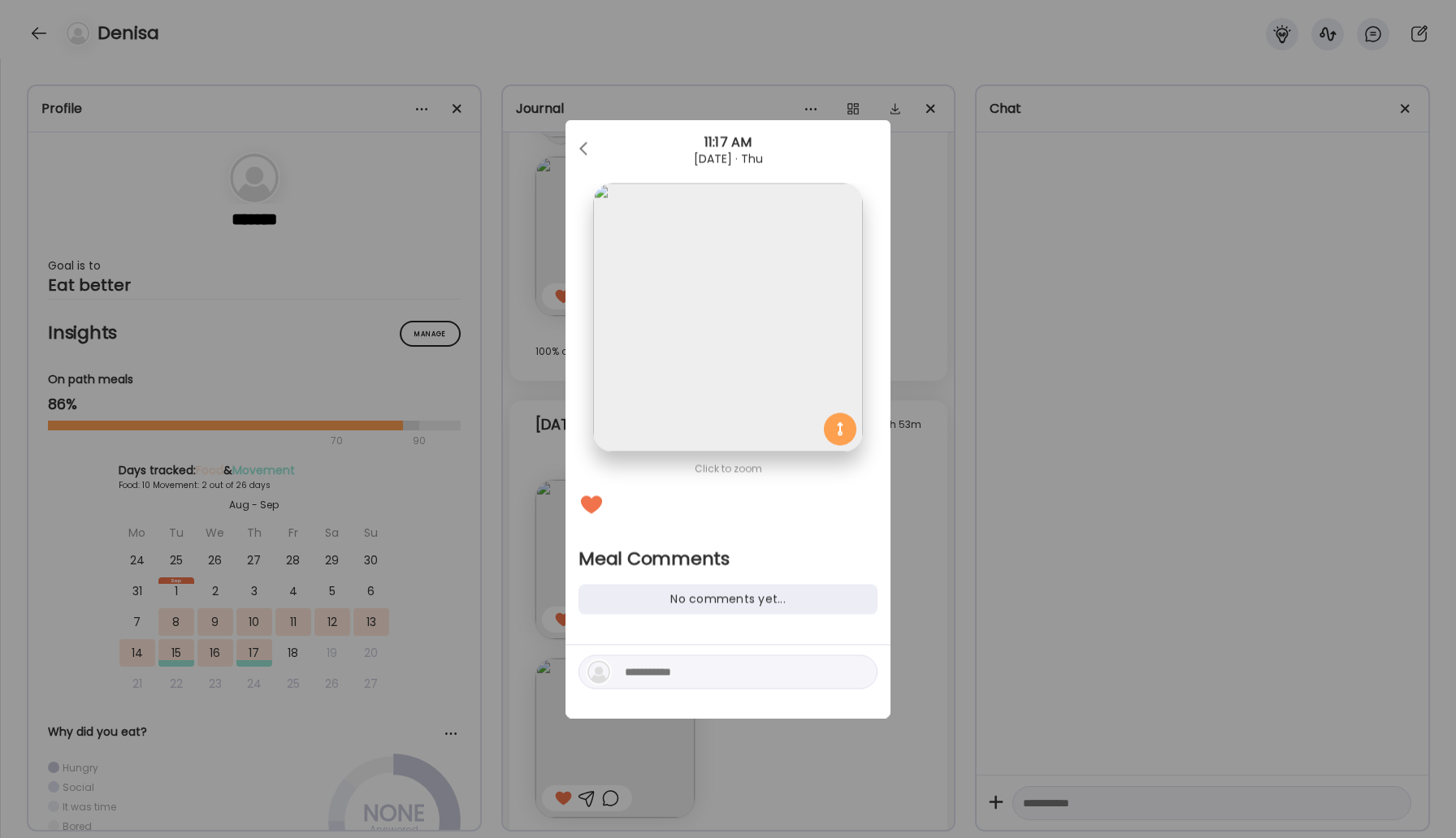
click at [649, 672] on textarea at bounding box center [734, 672] width 219 height 20
type textarea "**********"
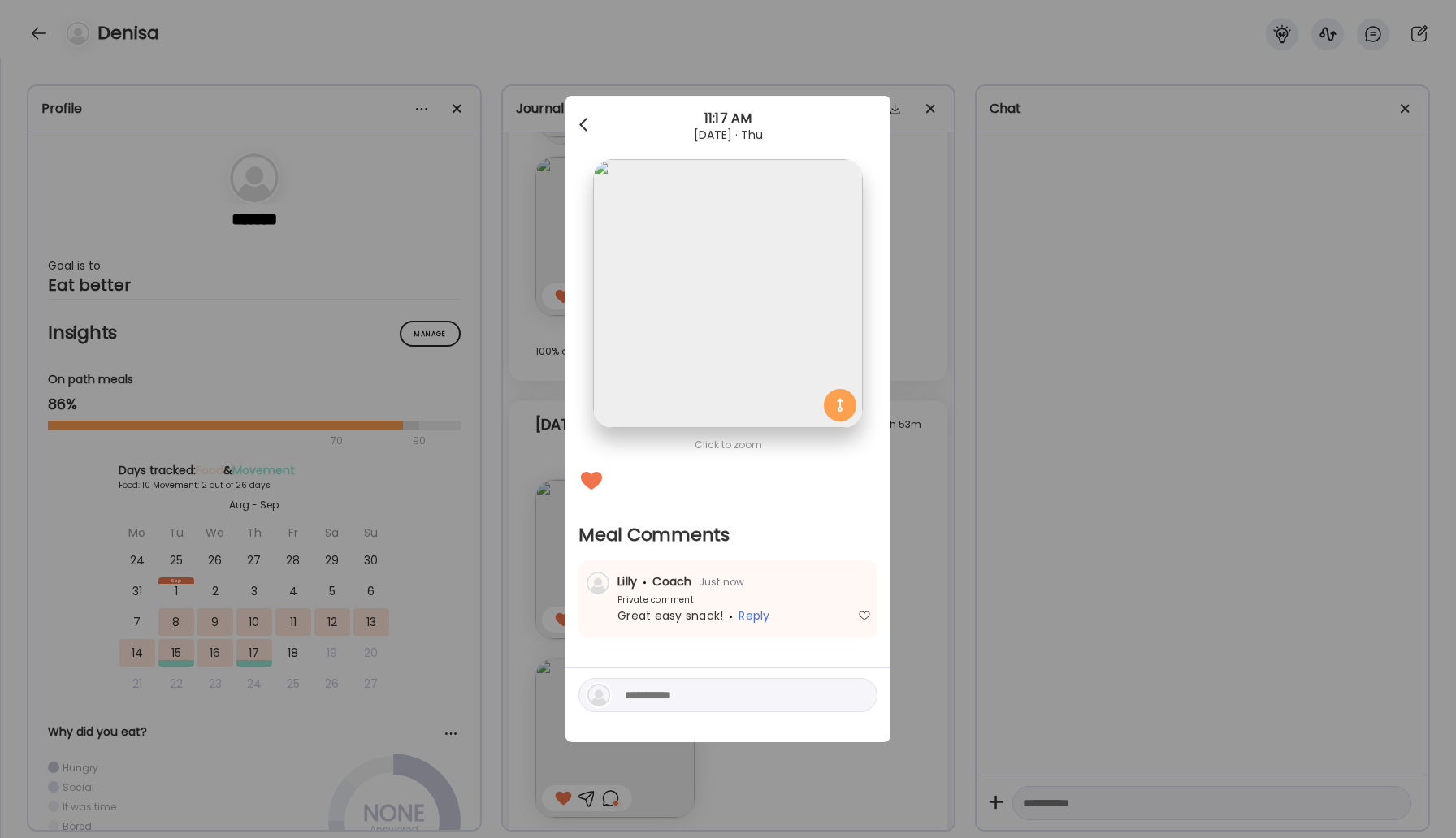
click at [583, 126] on span at bounding box center [584, 122] width 8 height 8
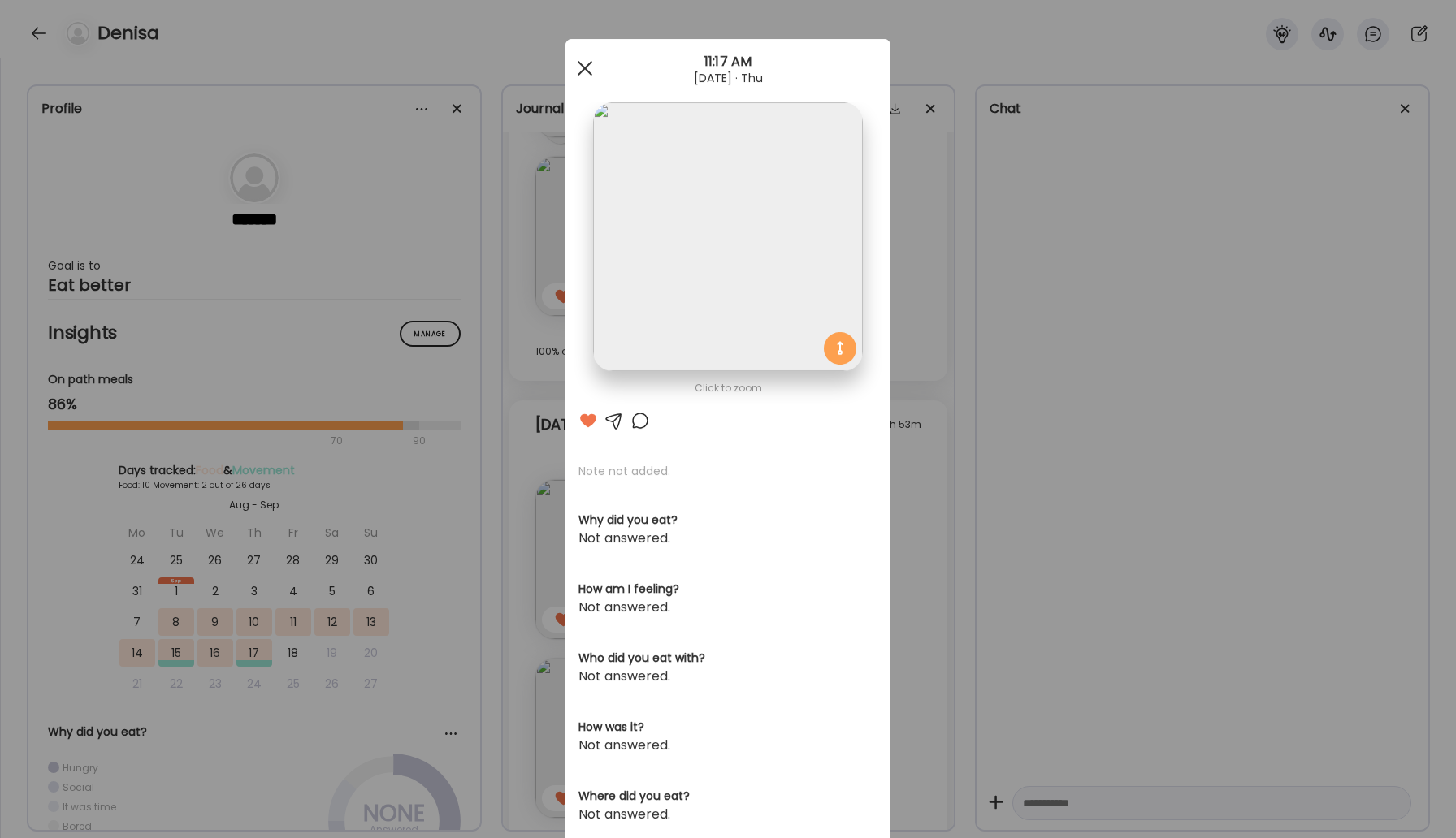
click at [586, 81] on div at bounding box center [585, 68] width 32 height 32
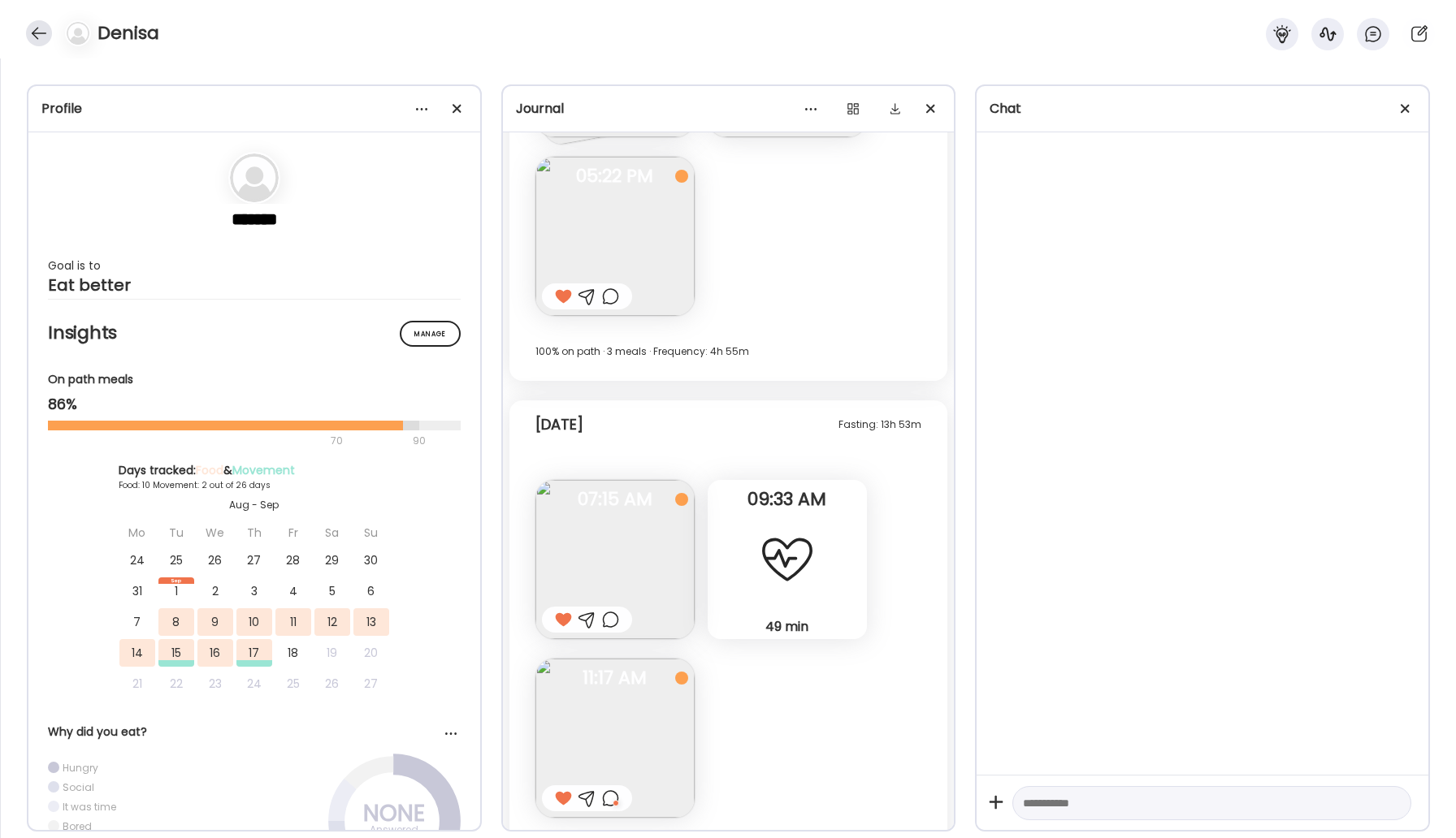
click at [33, 37] on div at bounding box center [39, 33] width 26 height 26
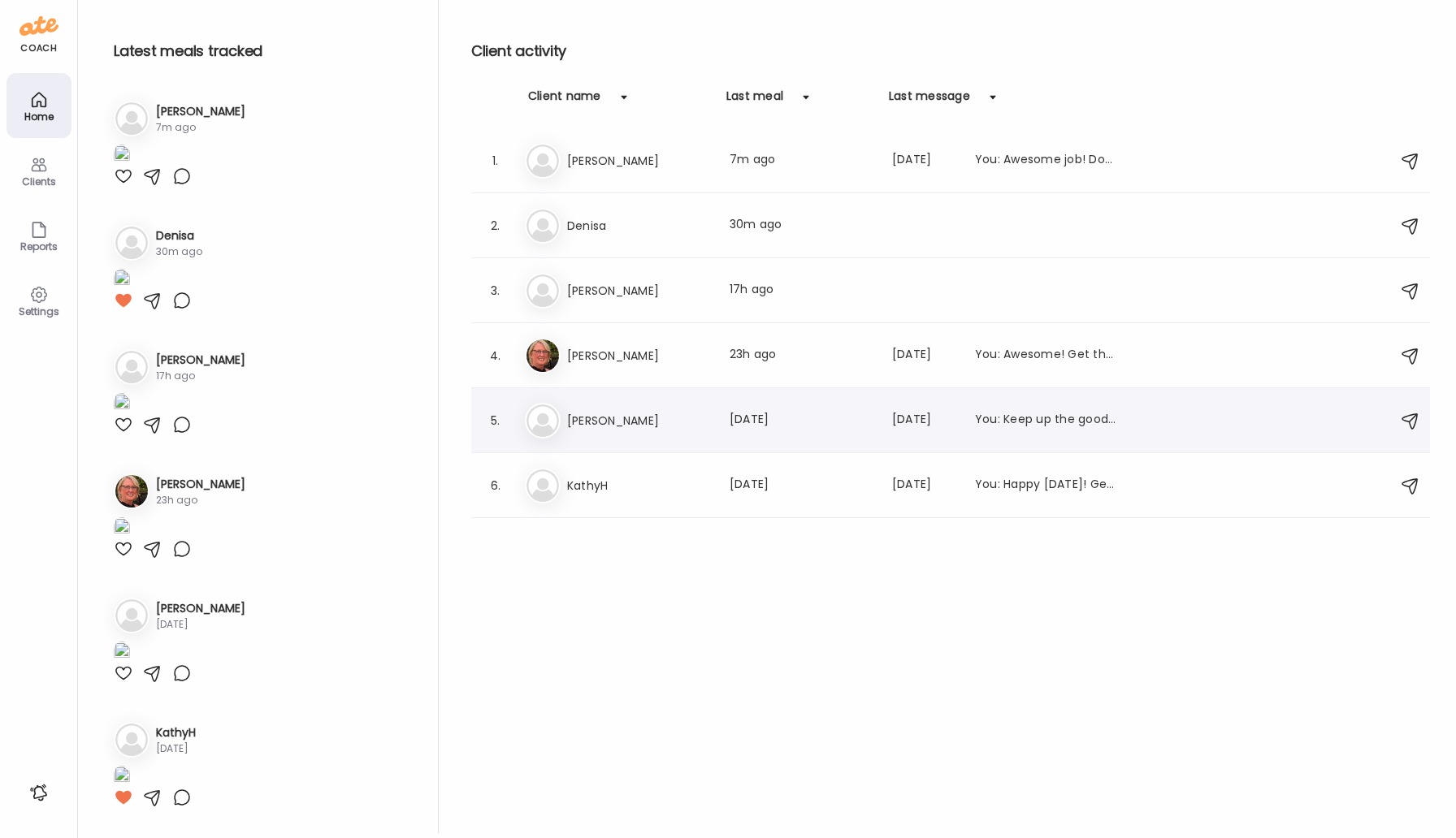
click at [620, 410] on div "Da [PERSON_NAME] Last meal: [DATE] Last message: [DATE] You: Keep up the good w…" at bounding box center [954, 421] width 857 height 36
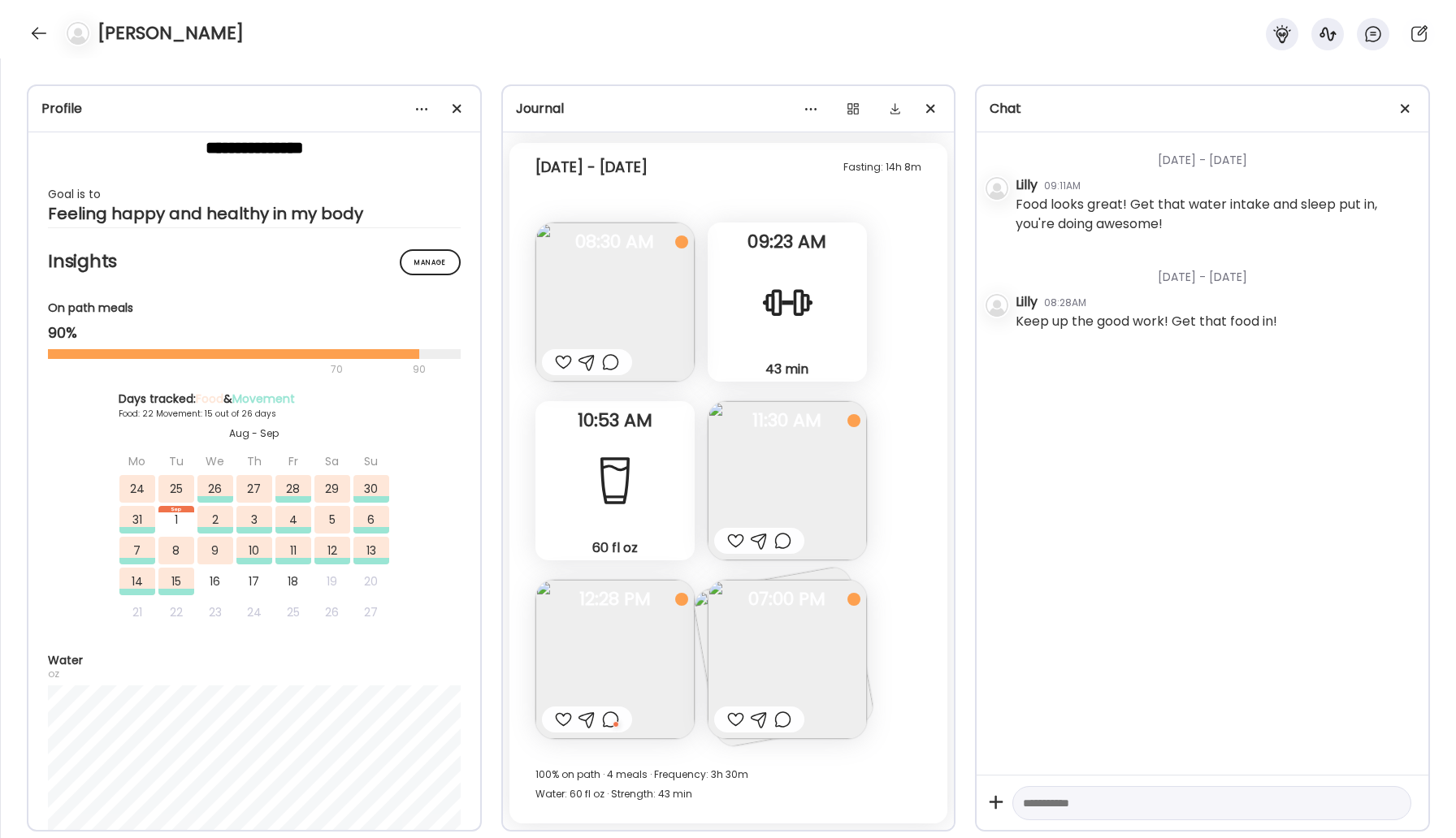
scroll to position [67, 0]
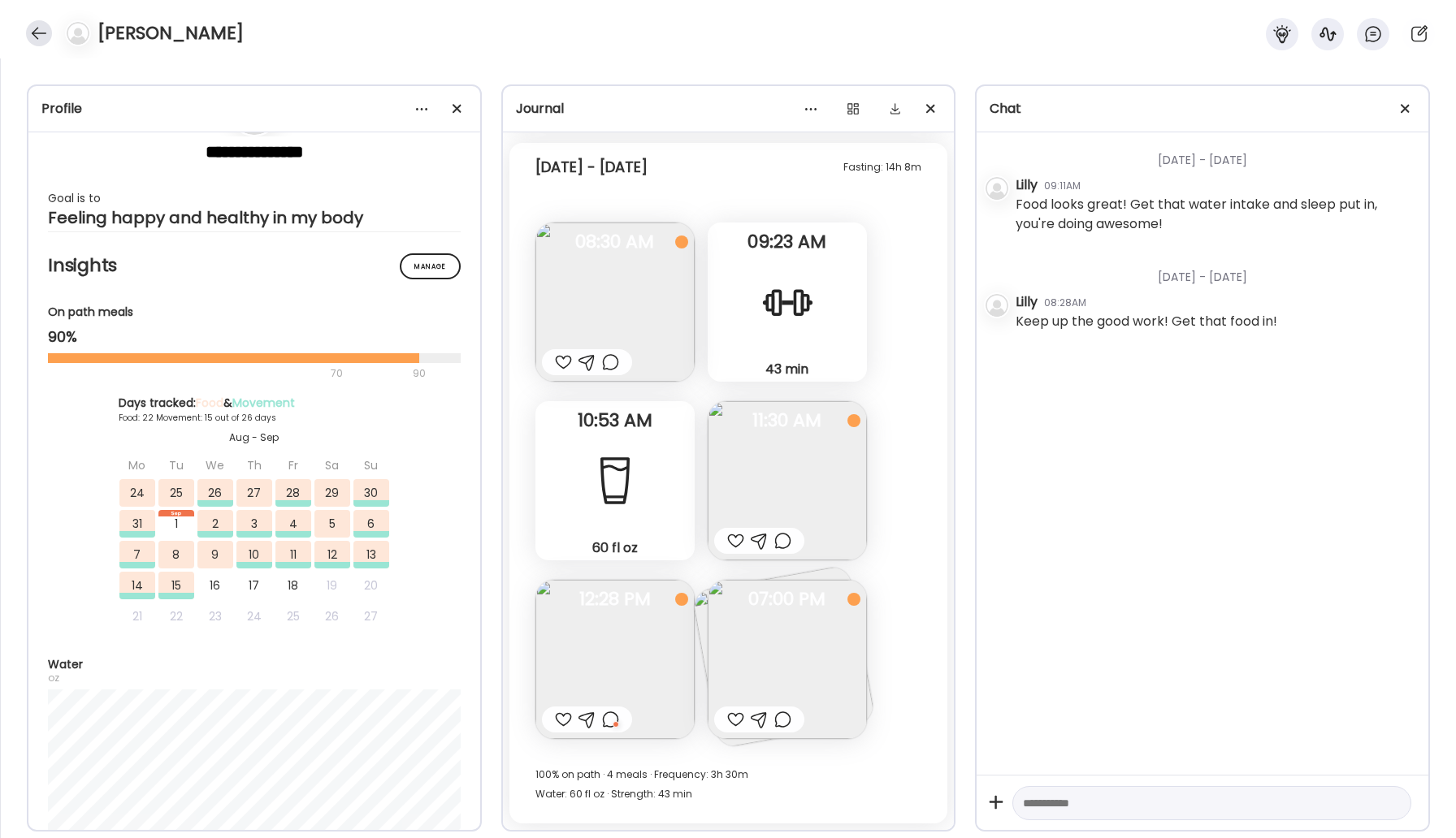
click at [36, 30] on div at bounding box center [39, 33] width 26 height 26
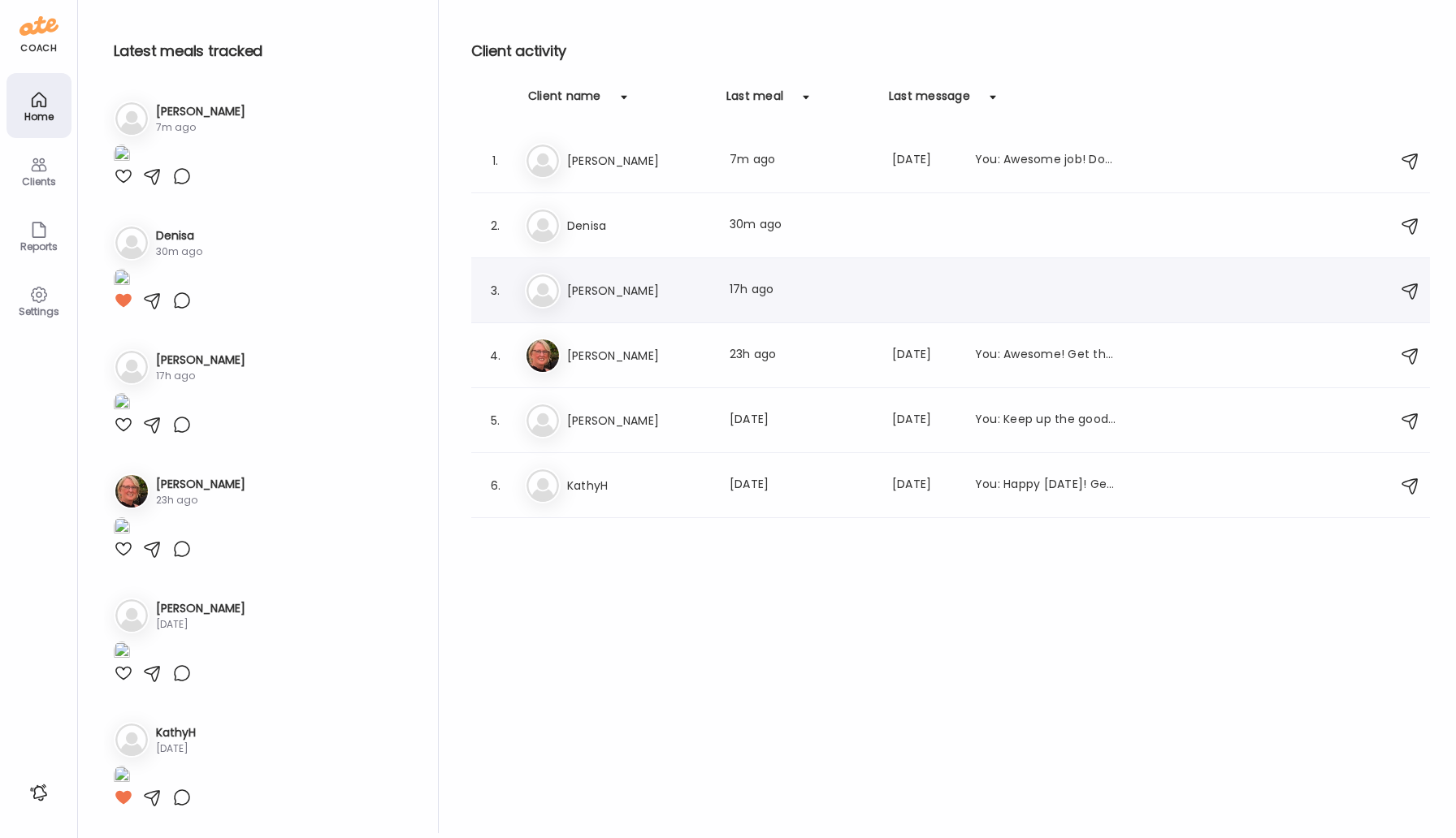
click at [598, 276] on div "Ti [PERSON_NAME] Last meal: 17h ago" at bounding box center [954, 291] width 857 height 36
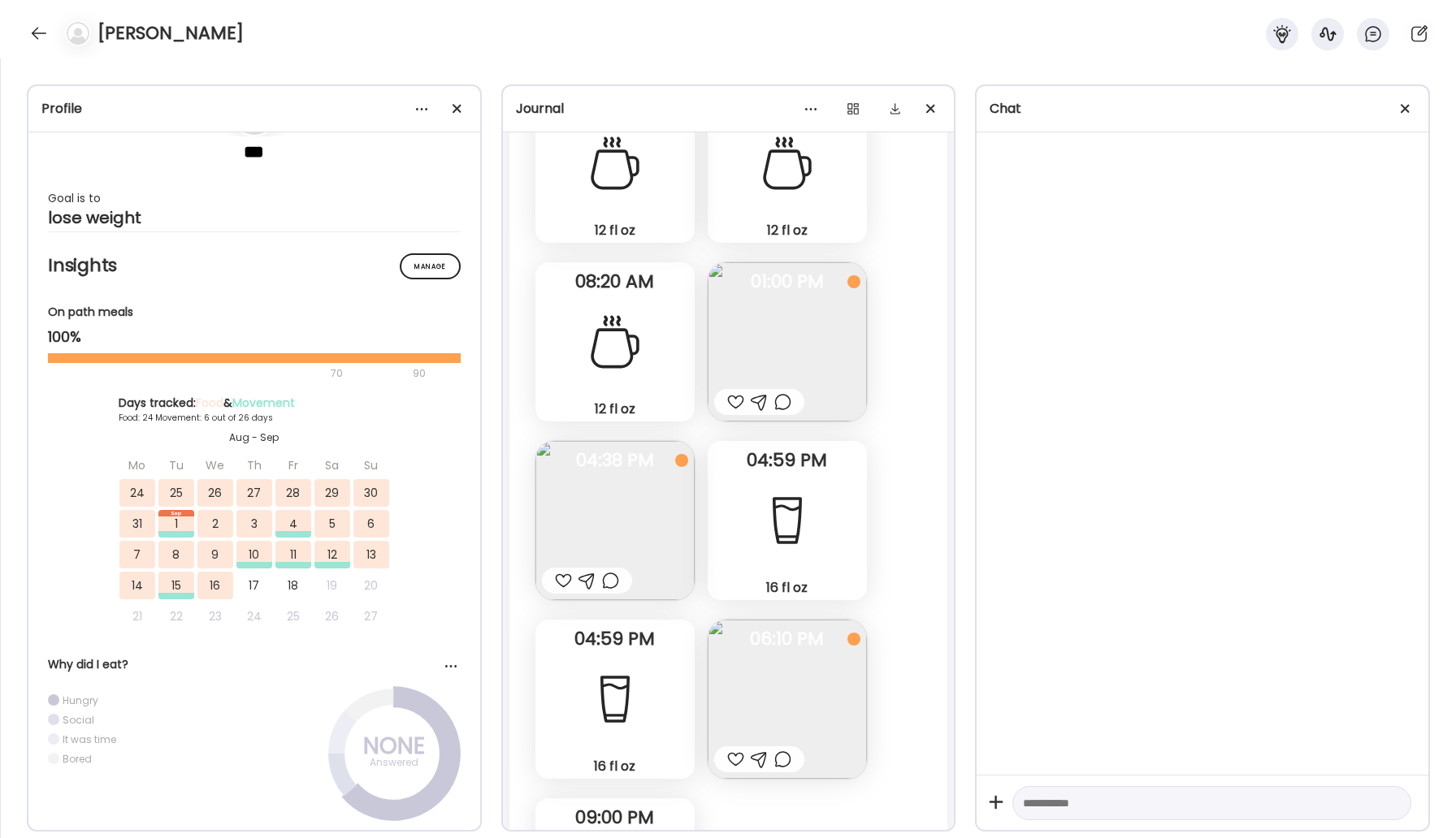
scroll to position [26617, 0]
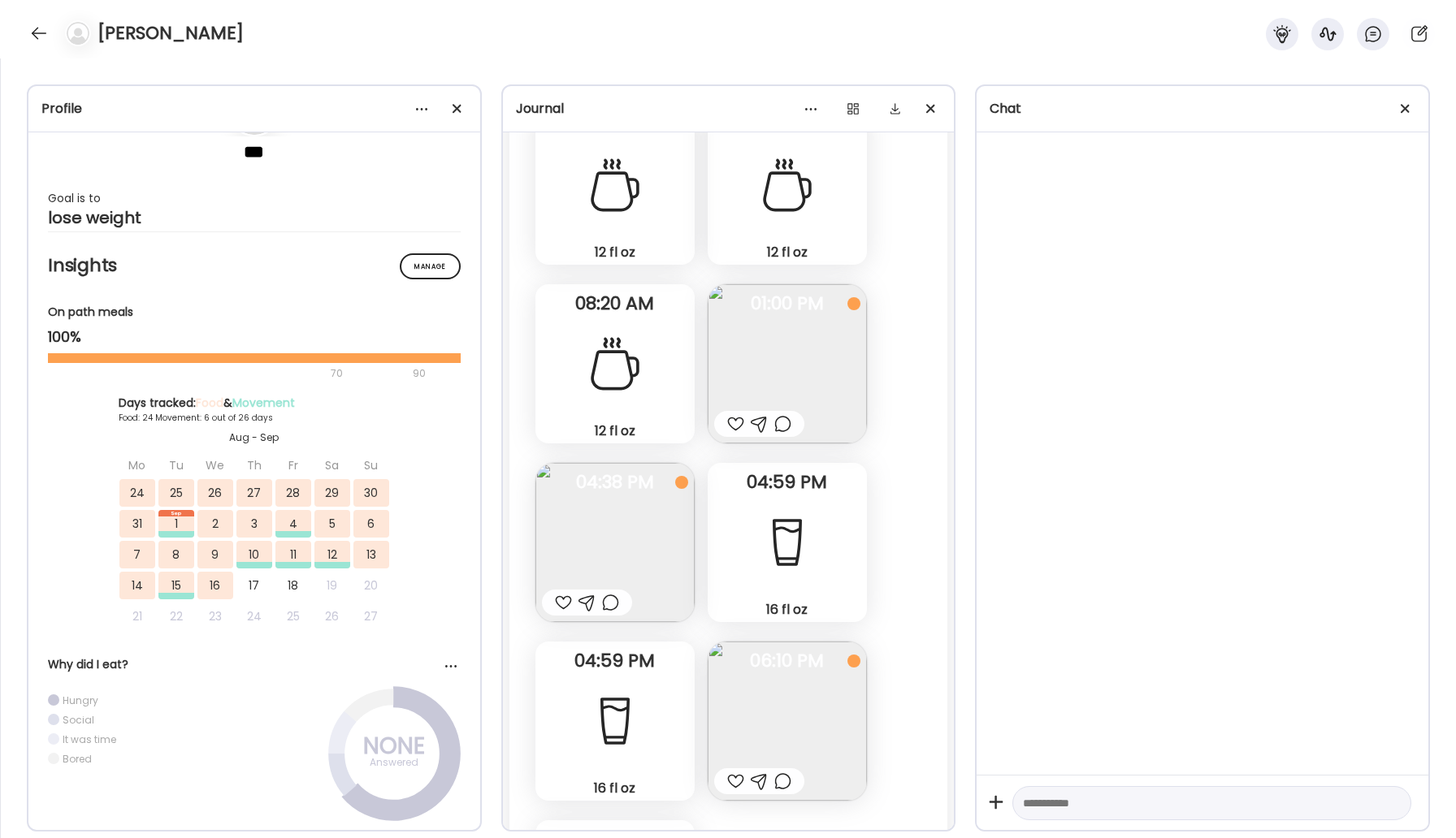
click at [734, 424] on div at bounding box center [736, 424] width 17 height 20
click at [569, 570] on img at bounding box center [615, 542] width 159 height 159
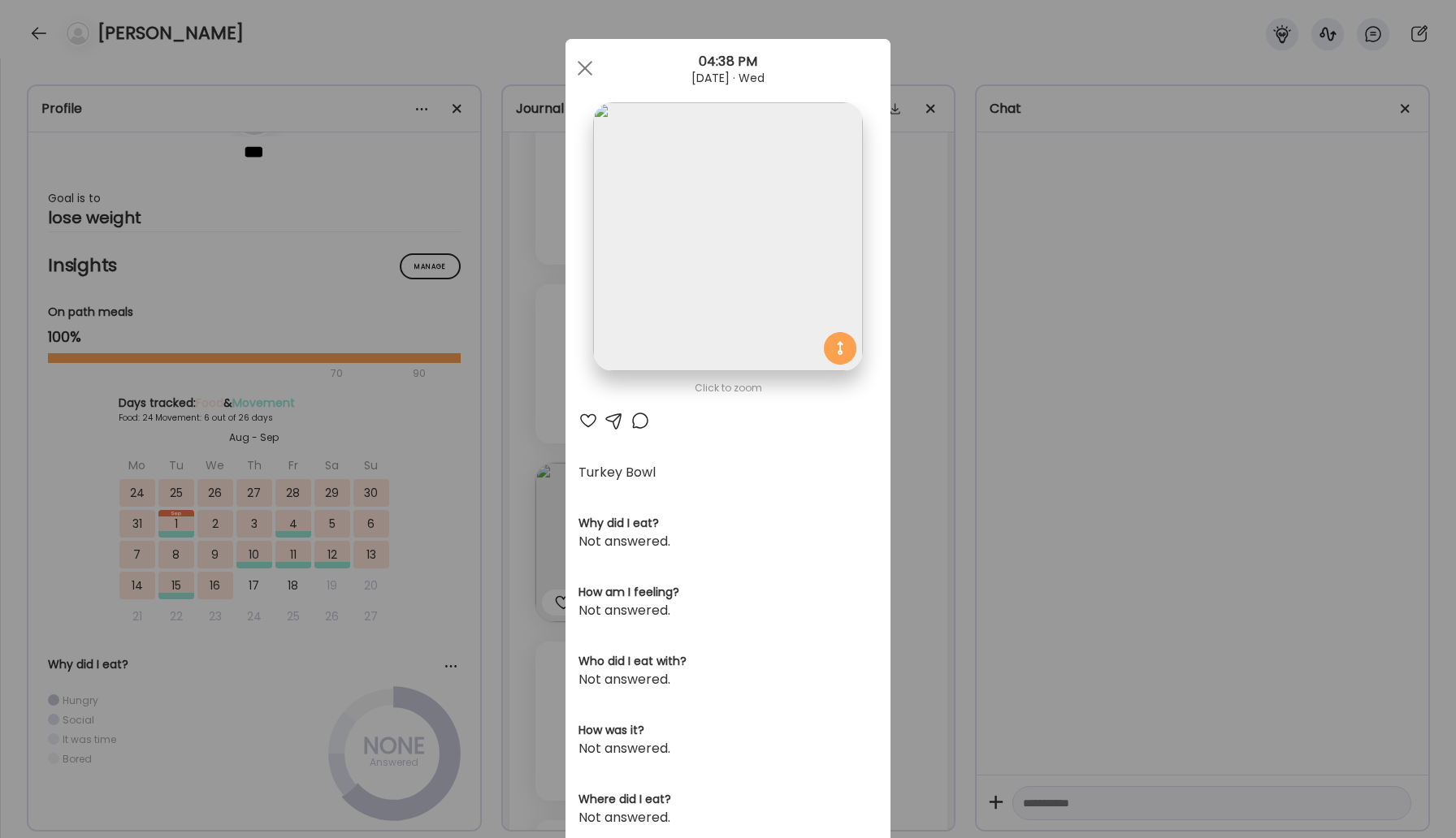
click at [639, 421] on div at bounding box center [640, 421] width 20 height 20
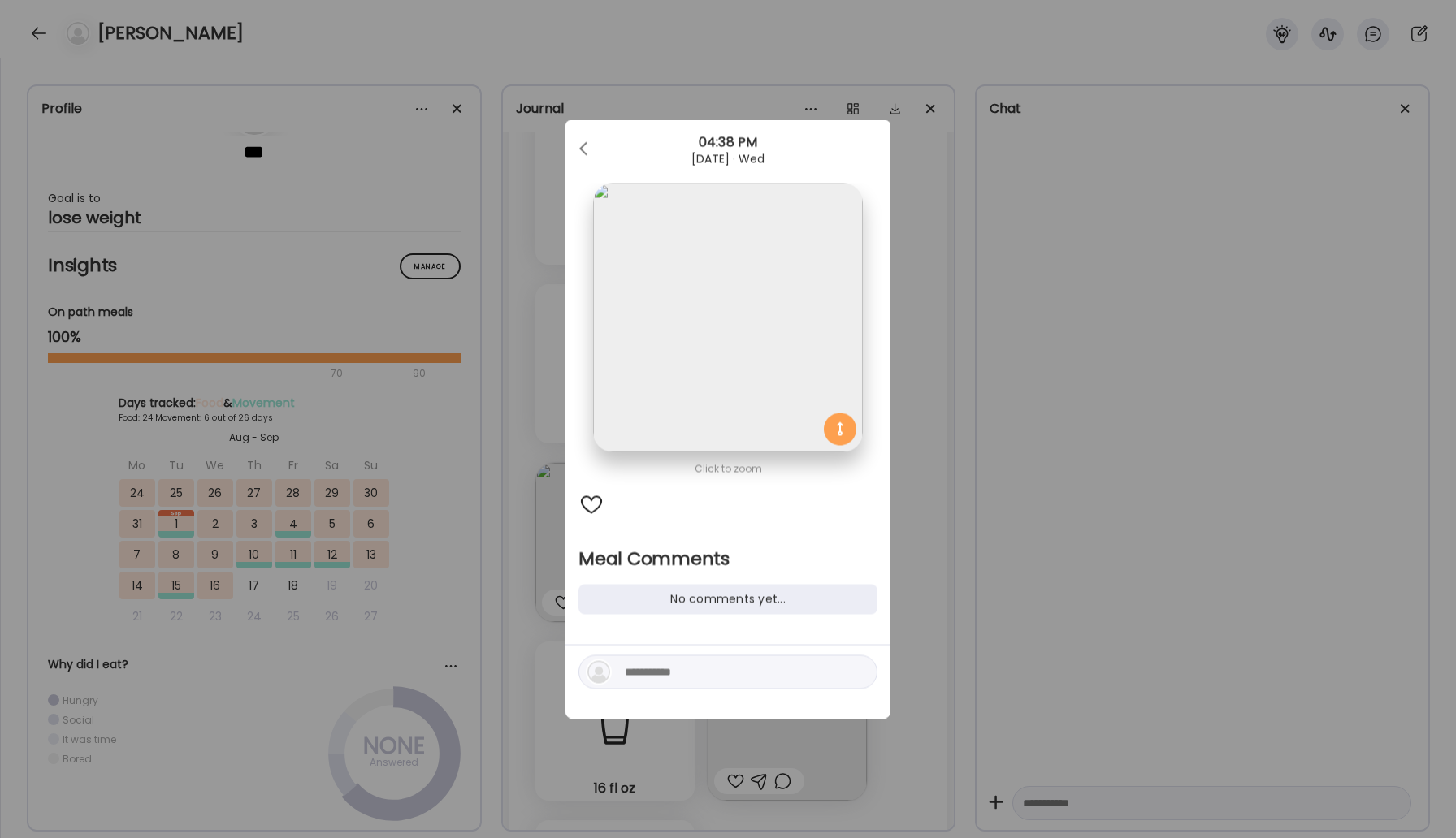
click at [709, 683] on div at bounding box center [728, 672] width 299 height 34
click at [699, 671] on textarea at bounding box center [734, 672] width 219 height 20
type textarea "*****"
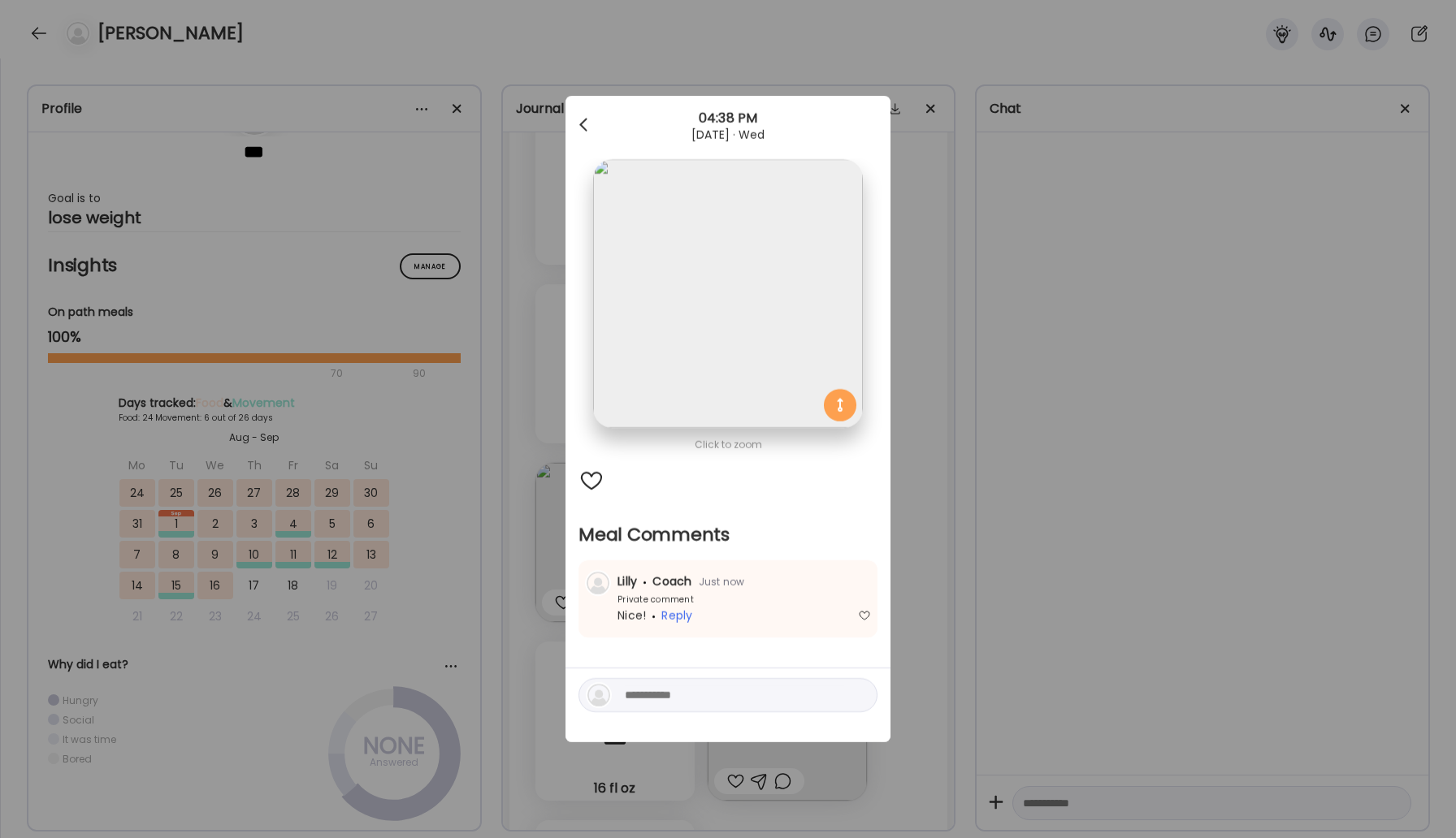
click at [582, 126] on span at bounding box center [584, 122] width 8 height 8
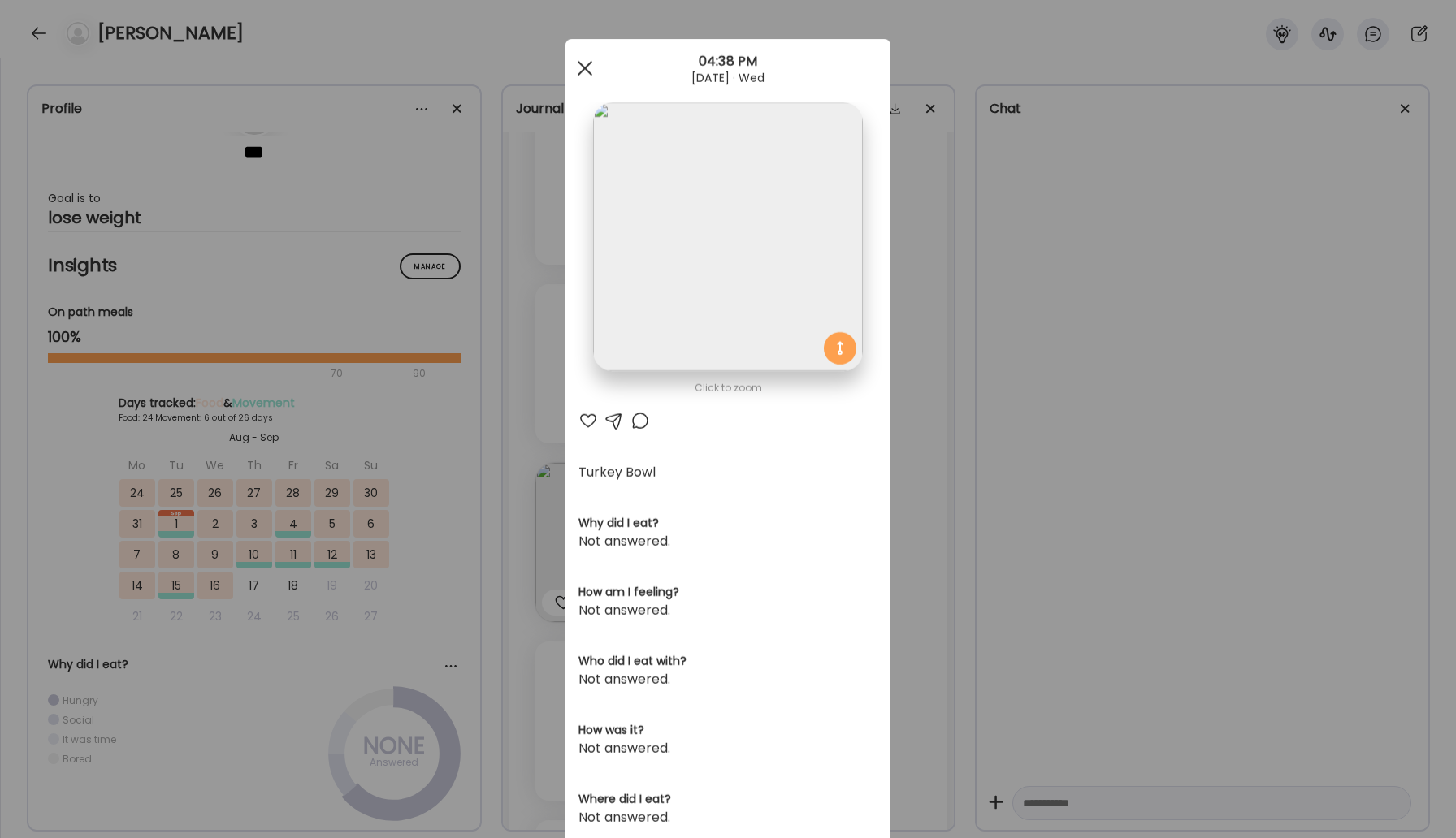
click at [588, 59] on div at bounding box center [585, 68] width 32 height 32
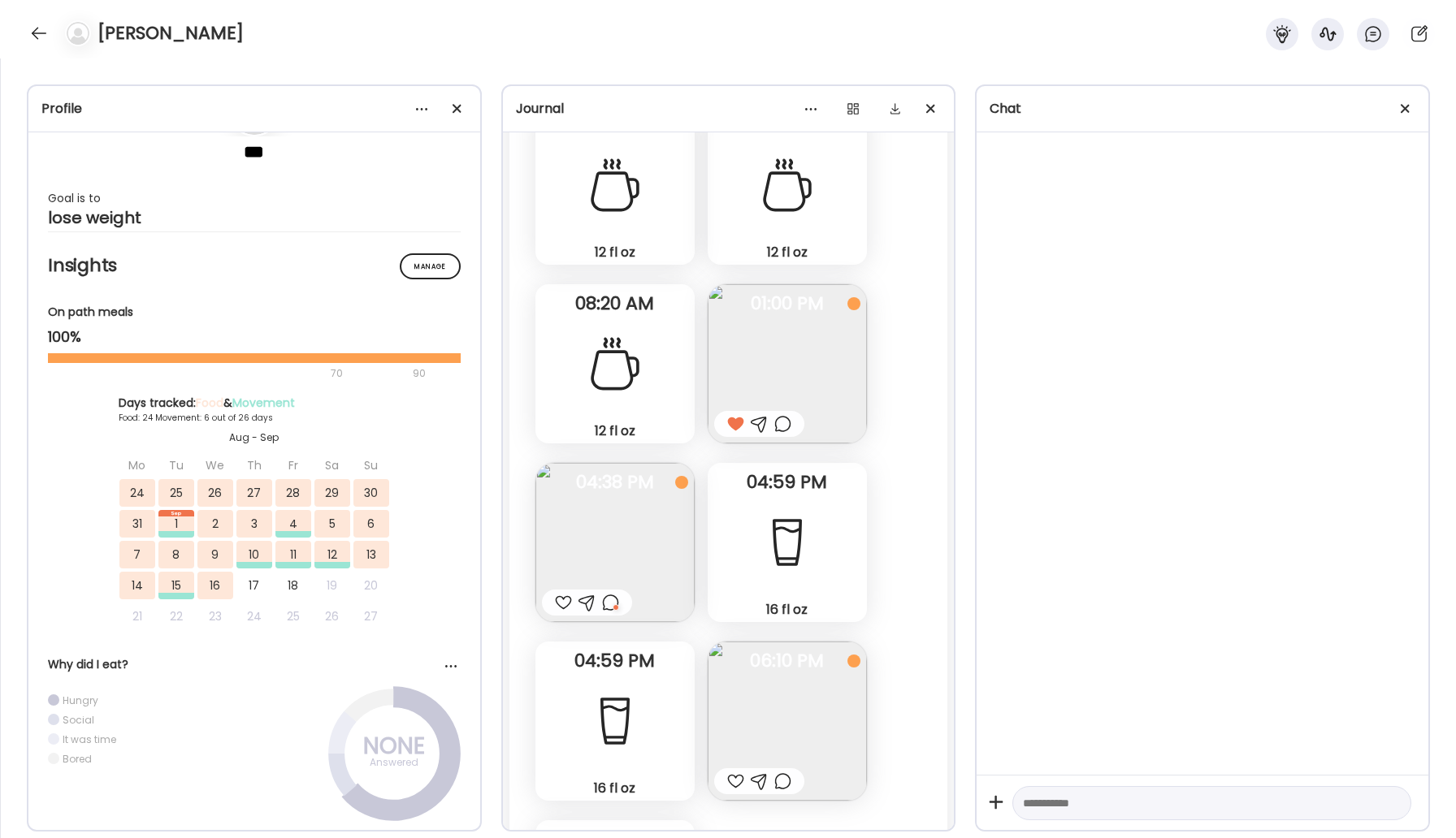
click at [728, 781] on div at bounding box center [736, 781] width 17 height 20
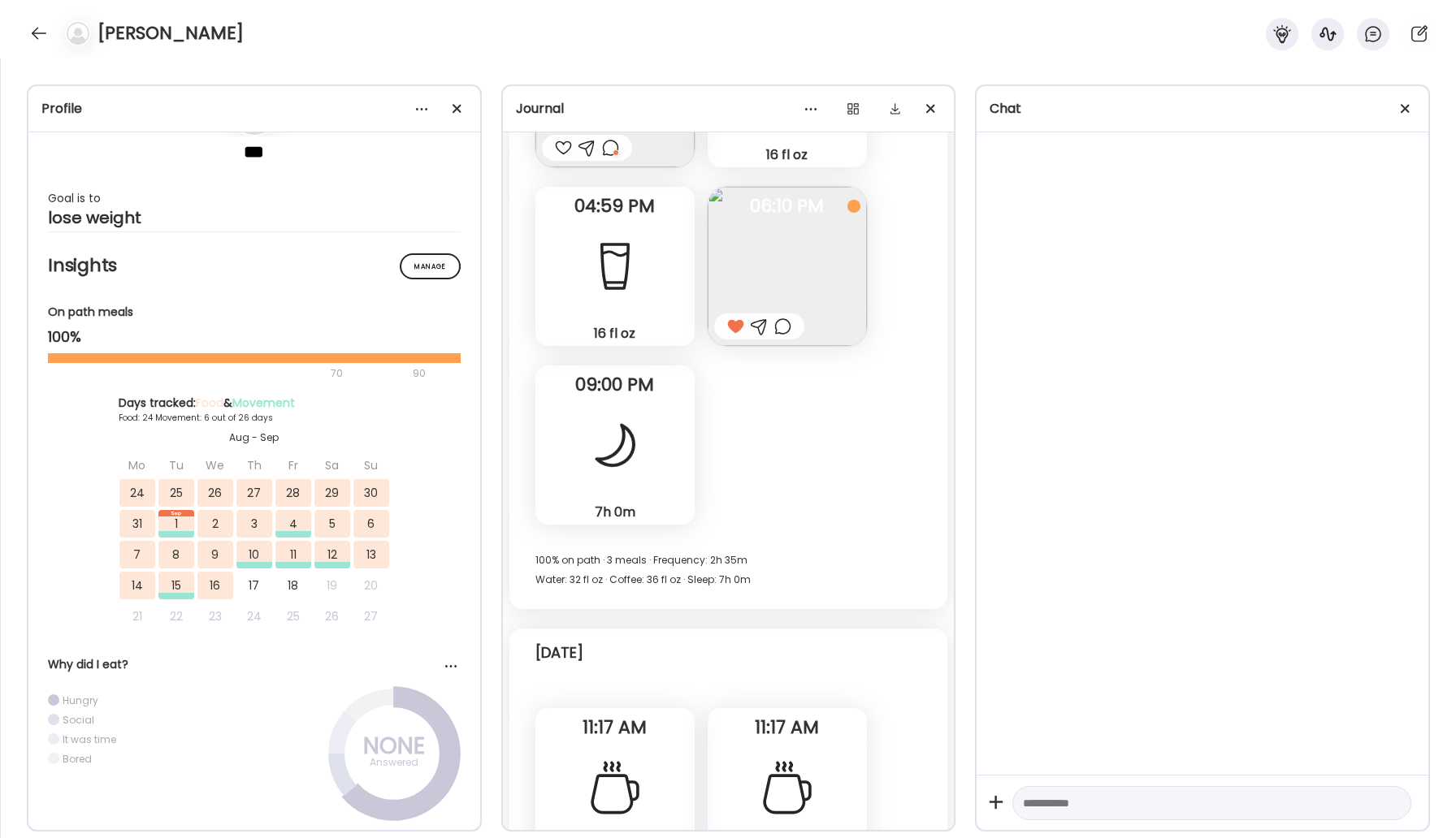
scroll to position [27200, 0]
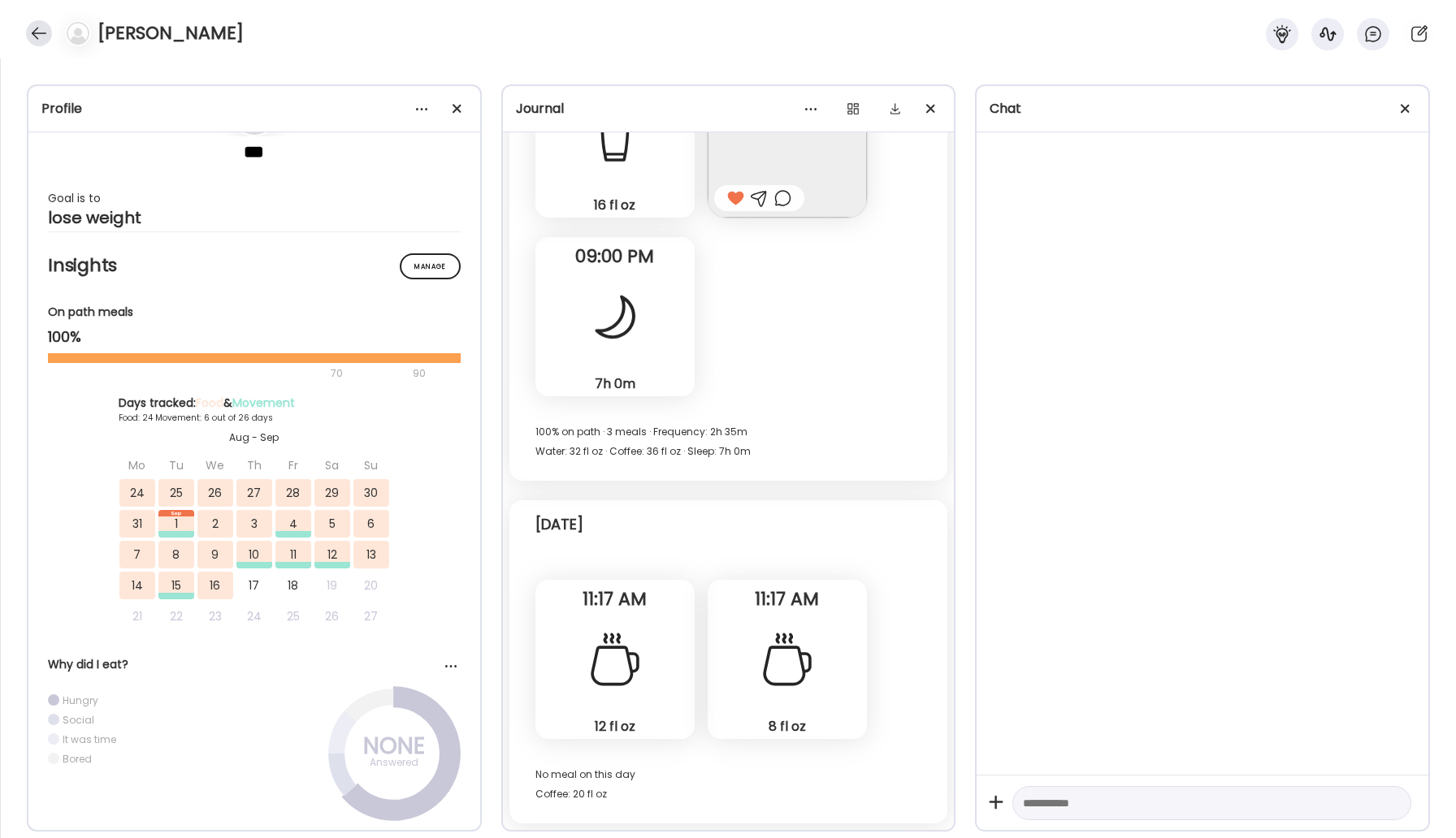
click at [44, 34] on div at bounding box center [39, 33] width 26 height 26
